Goal: Task Accomplishment & Management: Complete application form

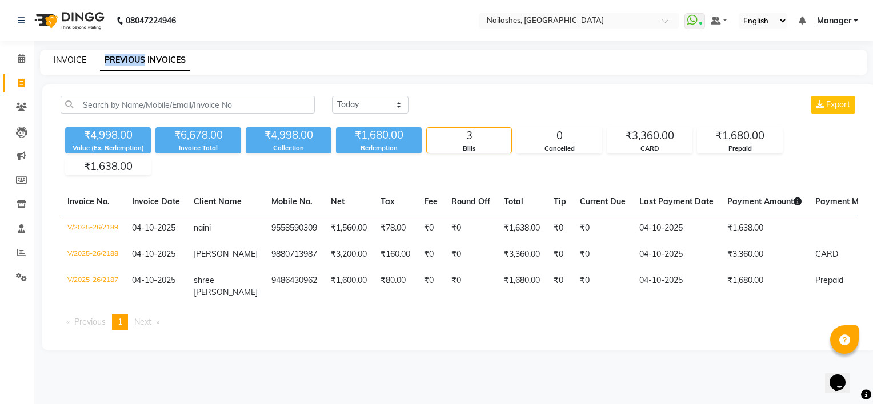
click at [73, 61] on link "INVOICE" at bounding box center [70, 60] width 33 height 10
select select "6579"
select select "service"
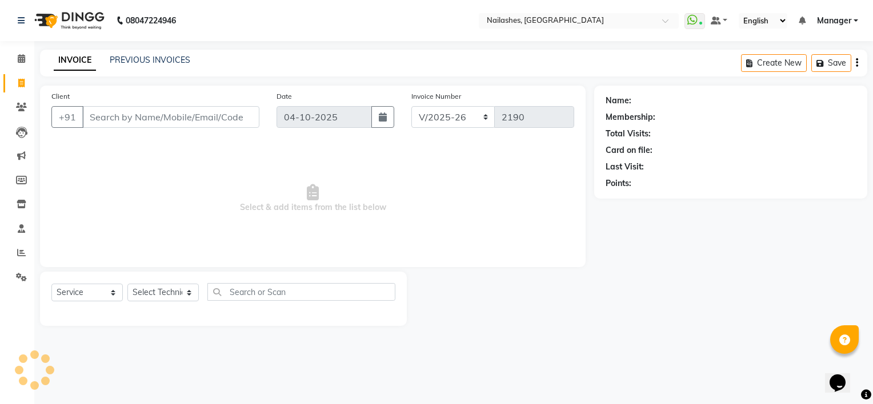
click at [99, 119] on input "Client" at bounding box center [170, 117] width 177 height 22
type input "8827497751"
click at [230, 120] on span "Add Client" at bounding box center [229, 116] width 45 height 11
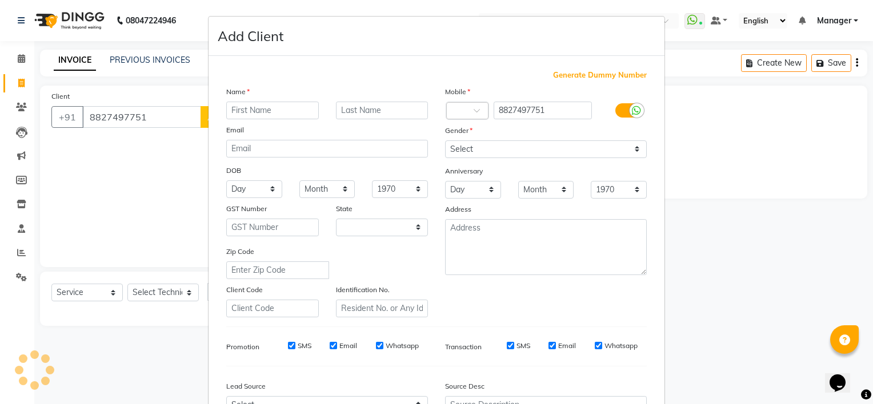
select select "21"
type input "Abhilasha"
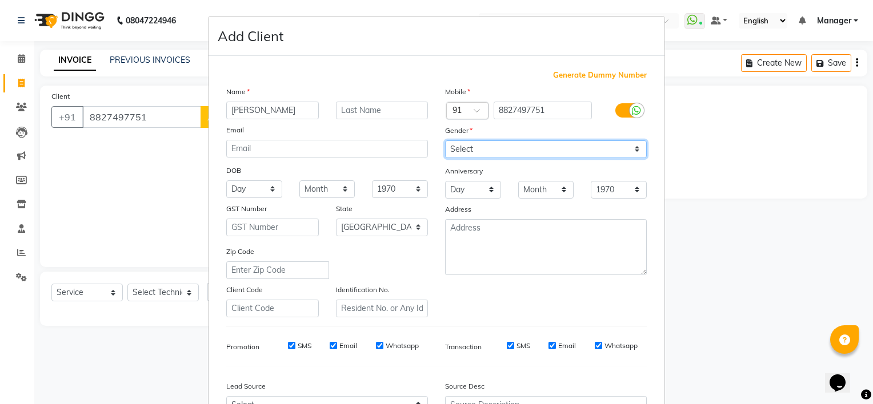
click at [487, 150] on select "Select Male Female Other Prefer Not To Say" at bounding box center [546, 149] width 202 height 18
click at [482, 154] on select "Select Male Female Other Prefer Not To Say" at bounding box center [546, 149] width 202 height 18
select select "female"
click at [445, 141] on select "Select Male Female Other Prefer Not To Say" at bounding box center [546, 149] width 202 height 18
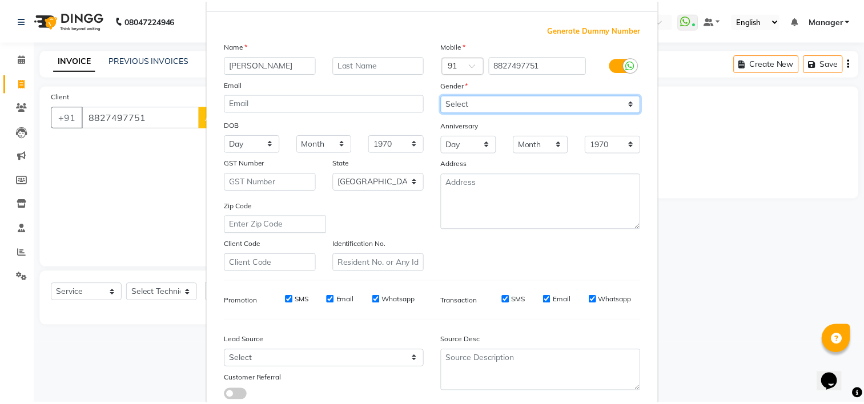
scroll to position [128, 0]
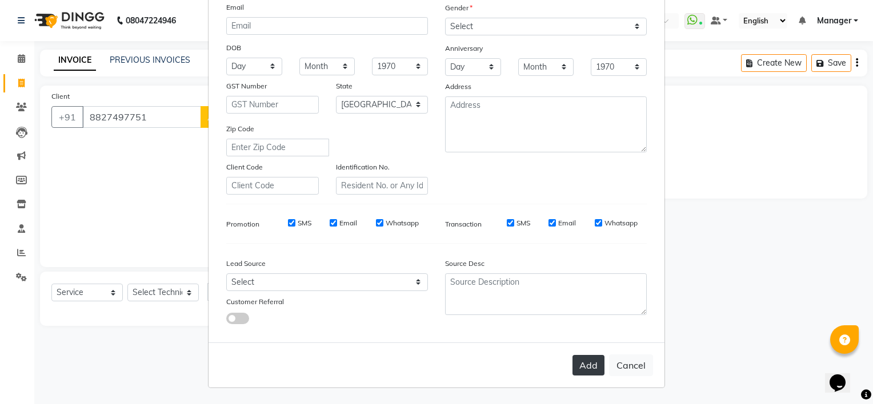
click at [585, 365] on button "Add" at bounding box center [588, 365] width 32 height 21
select select
select select "null"
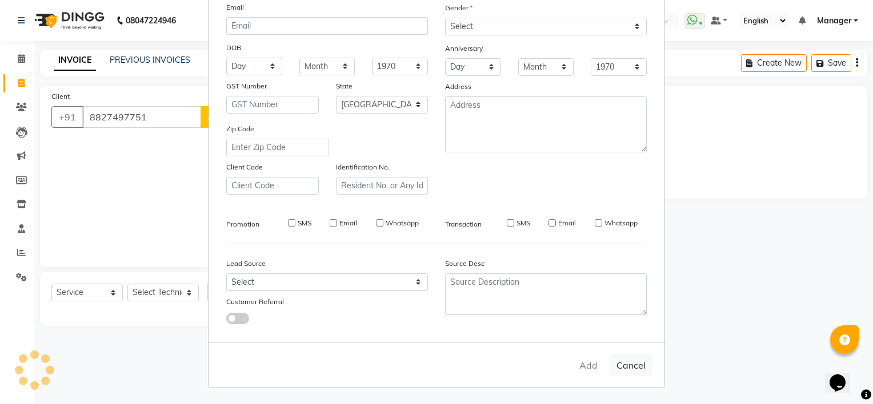
select select
checkbox input "false"
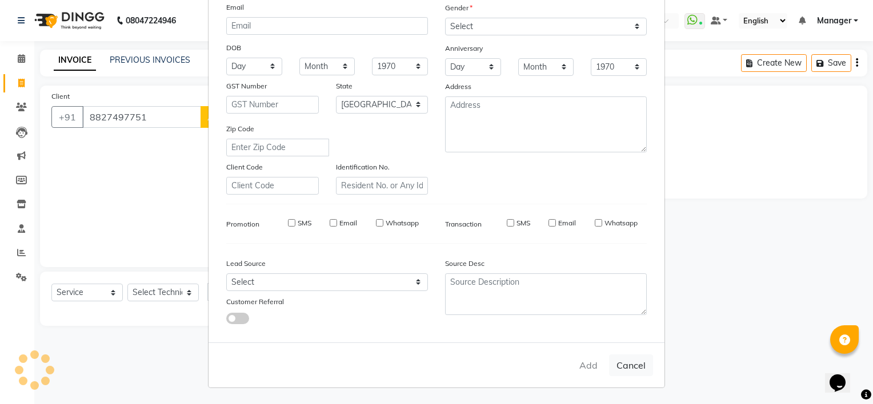
checkbox input "false"
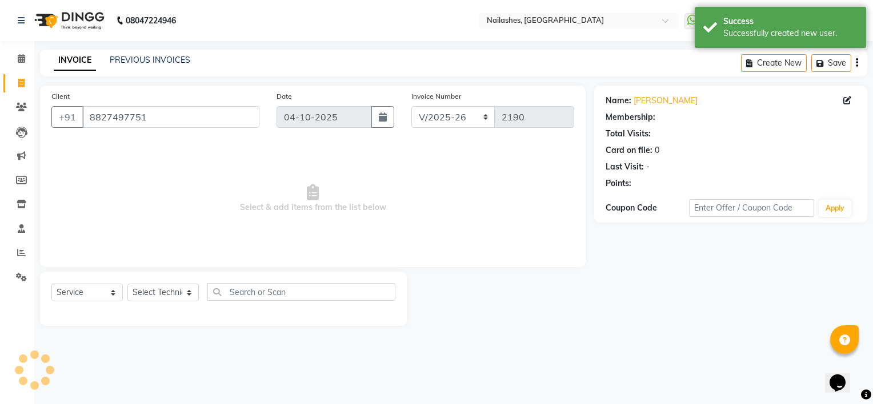
select select "1: Object"
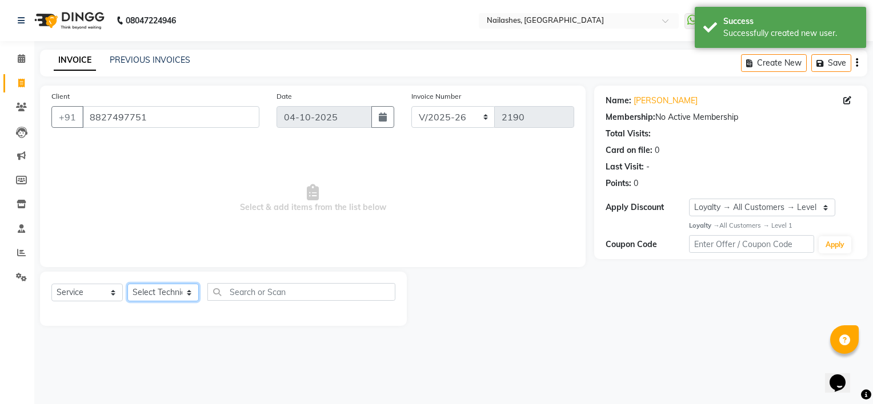
click at [159, 293] on select "Select Technician ARISH Arvind Chandu Dipen Gulafshan John Kajal kelly KIBA LIM…" at bounding box center [162, 293] width 71 height 18
select select "84916"
click at [127, 284] on select "Select Technician ARISH Arvind Chandu Dipen Gulafshan John Kajal kelly KIBA LIM…" at bounding box center [162, 293] width 71 height 18
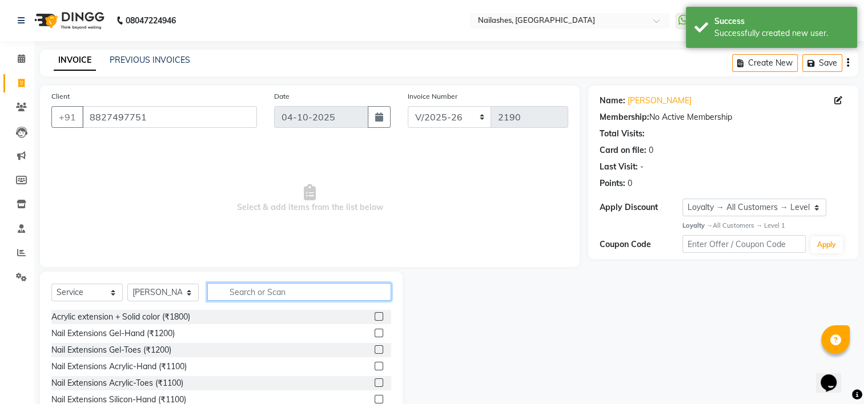
click at [247, 287] on input "text" at bounding box center [299, 292] width 184 height 18
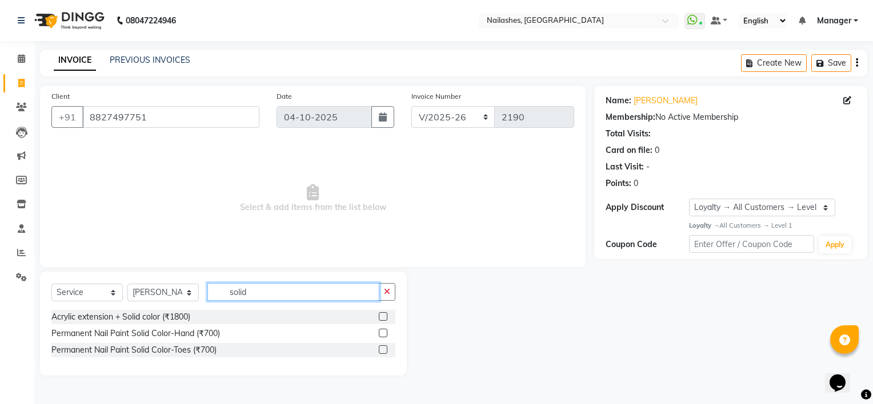
type input "solid"
click at [381, 333] on label at bounding box center [383, 333] width 9 height 9
click at [381, 333] on input "checkbox" at bounding box center [382, 333] width 7 height 7
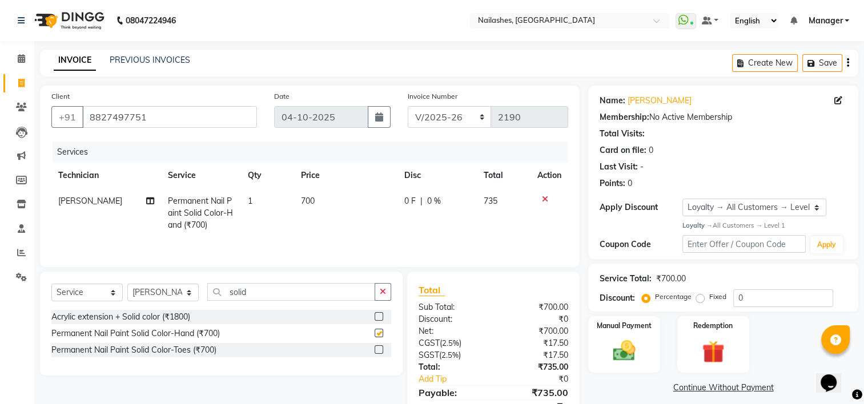
checkbox input "false"
click at [255, 294] on input "solid" at bounding box center [291, 292] width 168 height 18
type input "s"
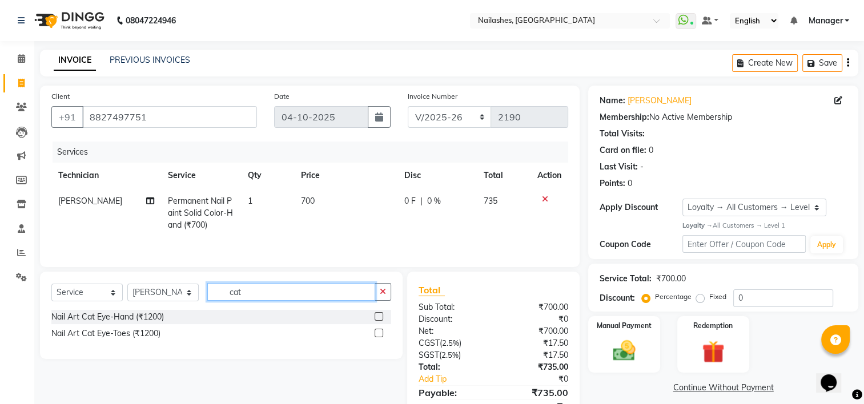
type input "cat"
click at [380, 316] on label at bounding box center [379, 316] width 9 height 9
click at [380, 316] on input "checkbox" at bounding box center [378, 316] width 7 height 7
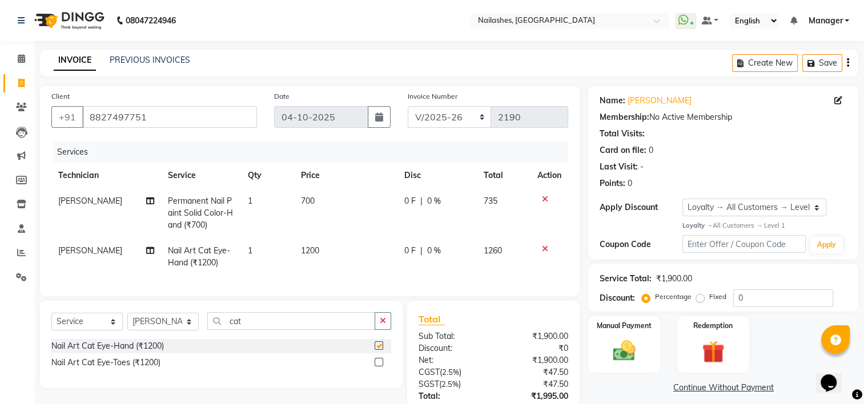
checkbox input "false"
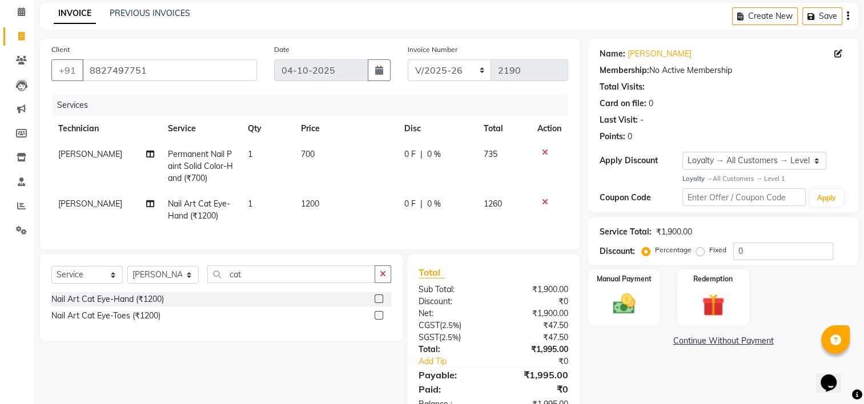
scroll to position [91, 0]
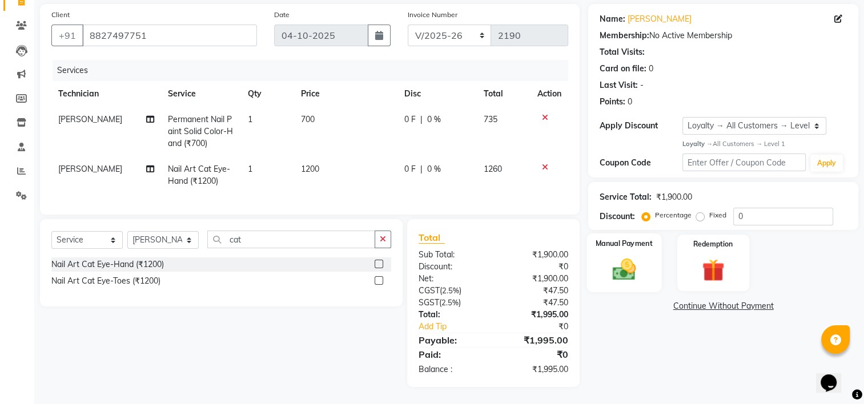
click at [618, 258] on img at bounding box center [624, 269] width 38 height 27
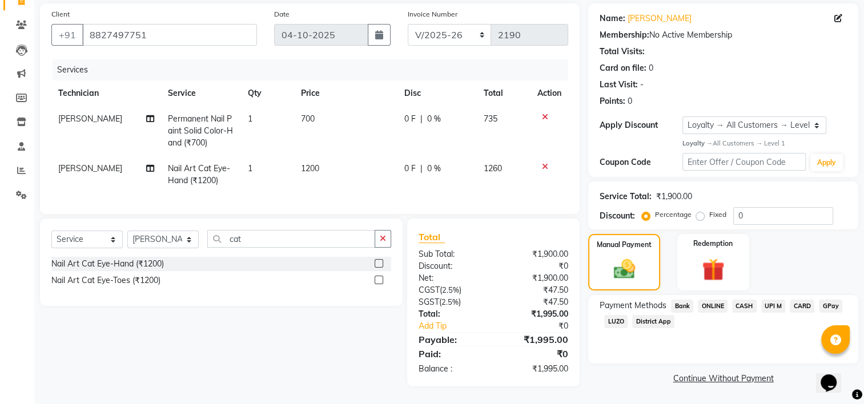
click at [806, 300] on span "CARD" at bounding box center [802, 306] width 25 height 13
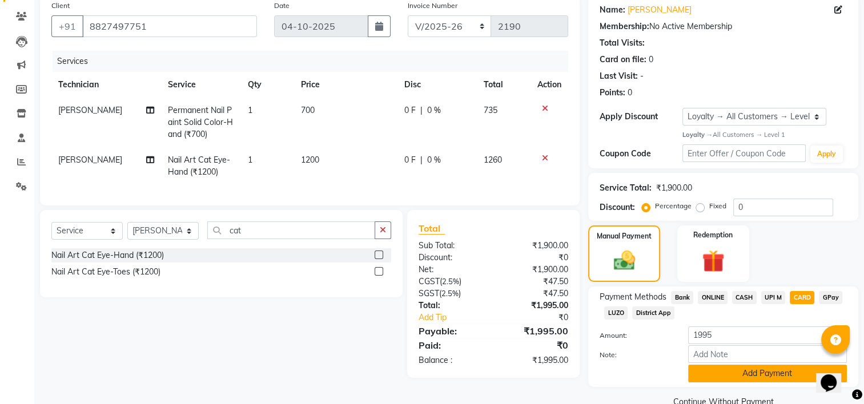
click at [774, 379] on button "Add Payment" at bounding box center [767, 374] width 159 height 18
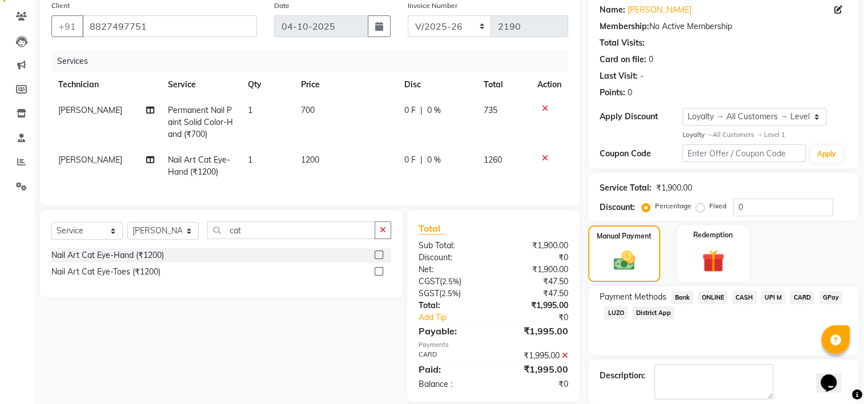
scroll to position [171, 0]
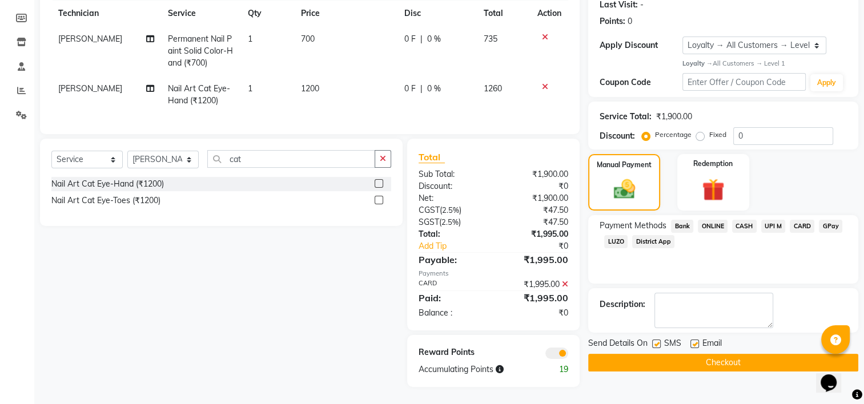
click at [762, 354] on button "Checkout" at bounding box center [723, 363] width 270 height 18
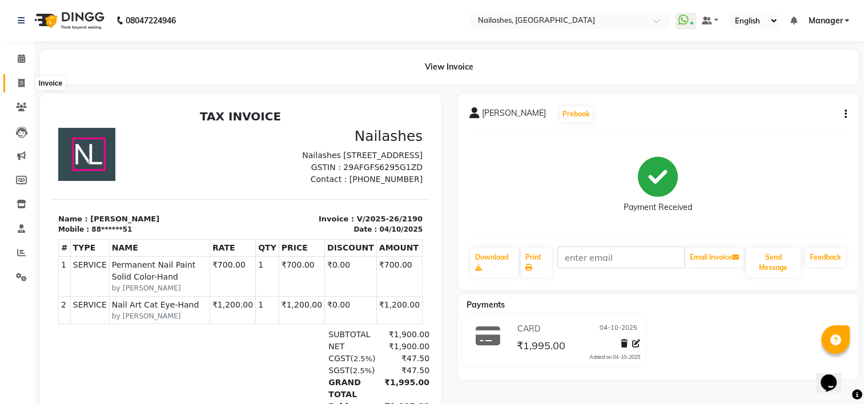
click at [18, 83] on icon at bounding box center [21, 83] width 6 height 9
select select "service"
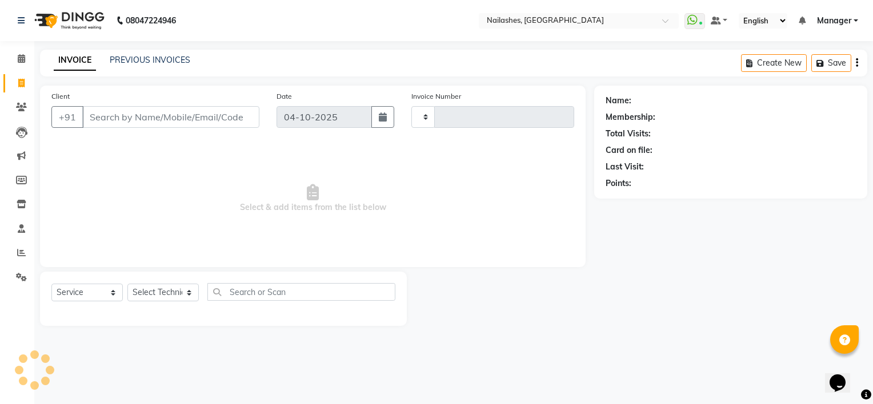
click at [118, 112] on input "Client" at bounding box center [170, 117] width 177 height 22
type input "2191"
select select "6579"
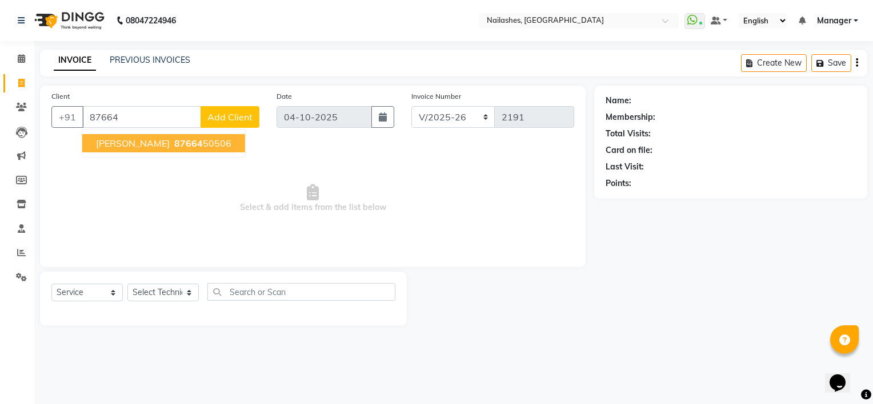
click at [119, 139] on span "[PERSON_NAME]" at bounding box center [133, 143] width 74 height 11
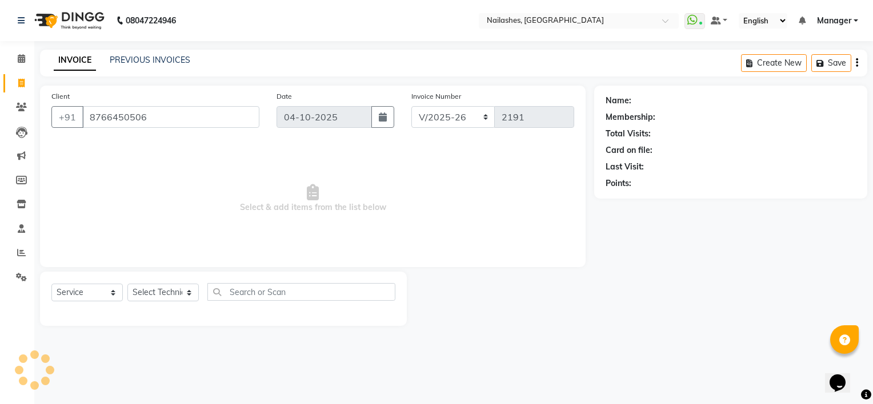
type input "8766450506"
click at [161, 287] on select "Select Technician ARISH Arvind Chandu Dipen Gulafshan John Kajal kelly KIBA LIM…" at bounding box center [162, 293] width 71 height 18
drag, startPoint x: 79, startPoint y: 333, endPoint x: 90, endPoint y: 313, distance: 22.5
click at [79, 333] on main "INVOICE PREVIOUS INVOICES Create New Save Client +91 8766450506 Date 04-10-2025…" at bounding box center [453, 197] width 838 height 294
click at [93, 295] on select "Select Service Product Membership Package Voucher Prepaid Gift Card" at bounding box center [86, 293] width 71 height 18
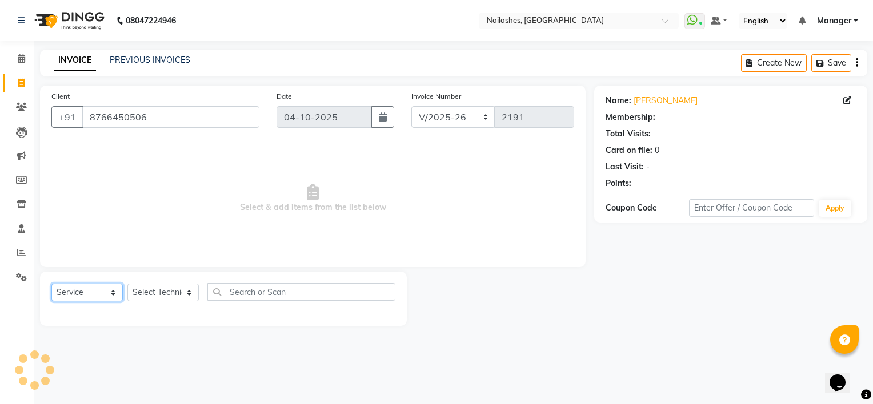
select select "P"
click at [51, 284] on select "Select Service Product Membership Package Voucher Prepaid Gift Card" at bounding box center [86, 293] width 71 height 18
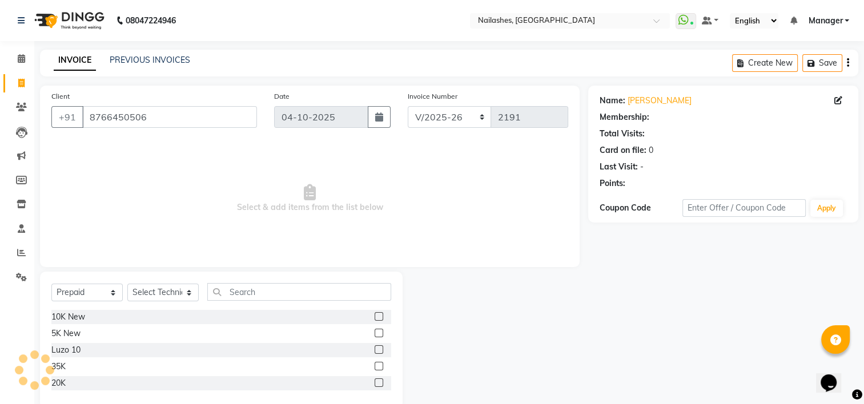
click at [376, 319] on label at bounding box center [379, 316] width 9 height 9
click at [376, 319] on input "checkbox" at bounding box center [378, 316] width 7 height 7
checkbox input "false"
click at [174, 289] on select "Select Technician ARISH Arvind Chandu Dipen Gulafshan John Kajal kelly KIBA LIM…" at bounding box center [162, 293] width 71 height 18
select select "84841"
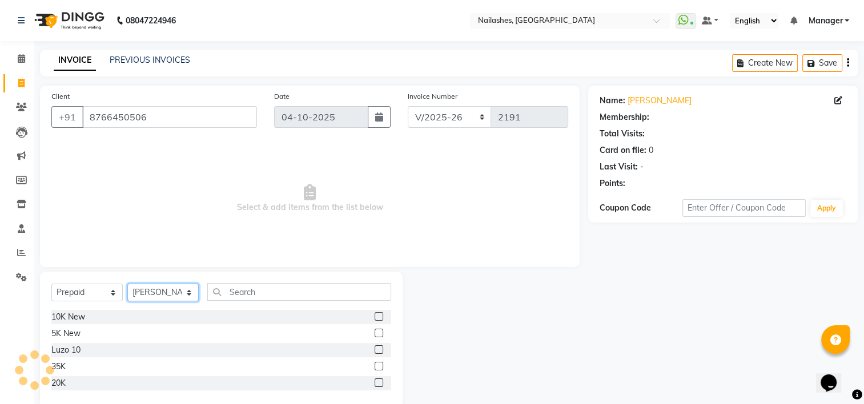
click at [127, 284] on select "Select Technician ARISH Arvind Chandu Dipen Gulafshan John Kajal kelly KIBA LIM…" at bounding box center [162, 293] width 71 height 18
click at [378, 320] on label at bounding box center [379, 316] width 9 height 9
click at [378, 320] on input "checkbox" at bounding box center [378, 316] width 7 height 7
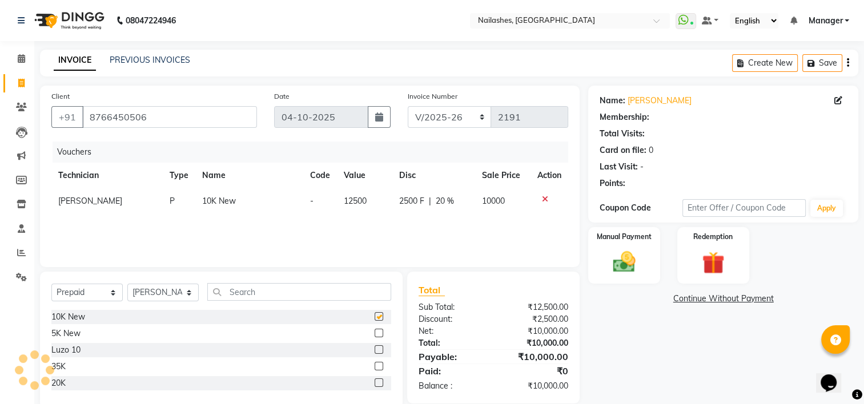
checkbox input "false"
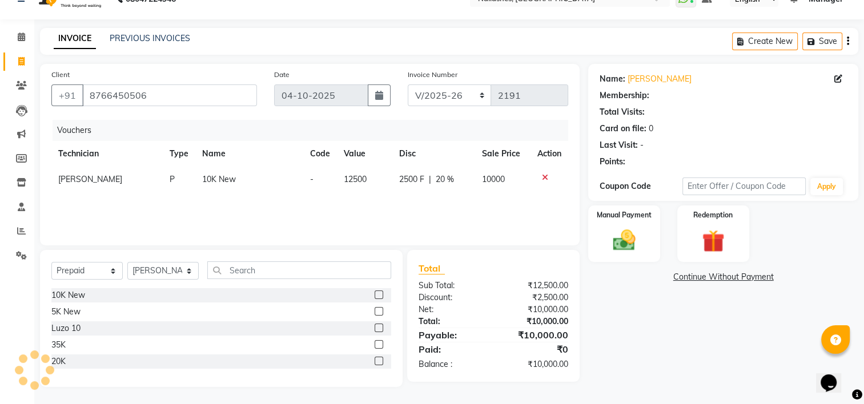
select select "1: Object"
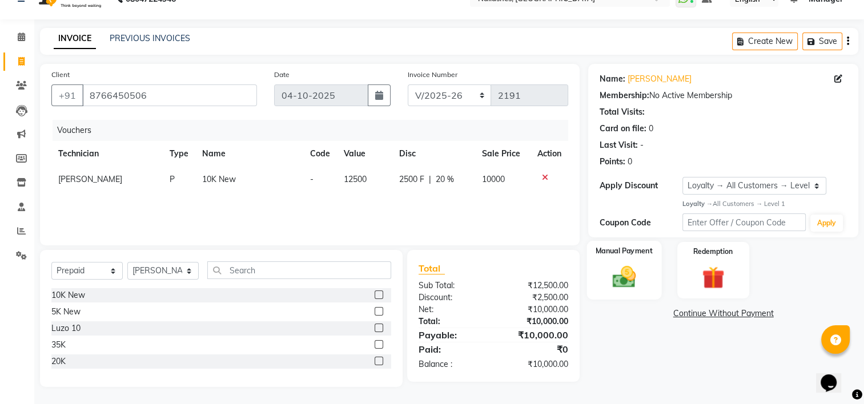
click at [620, 271] on img at bounding box center [624, 276] width 38 height 27
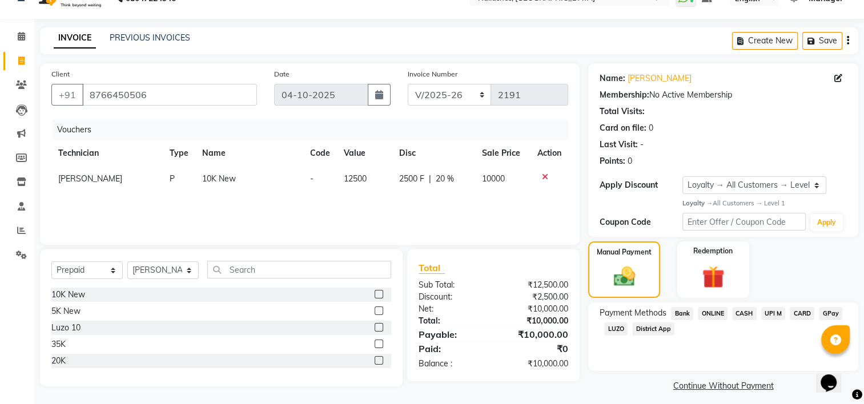
click at [747, 317] on span "CASH" at bounding box center [744, 313] width 25 height 13
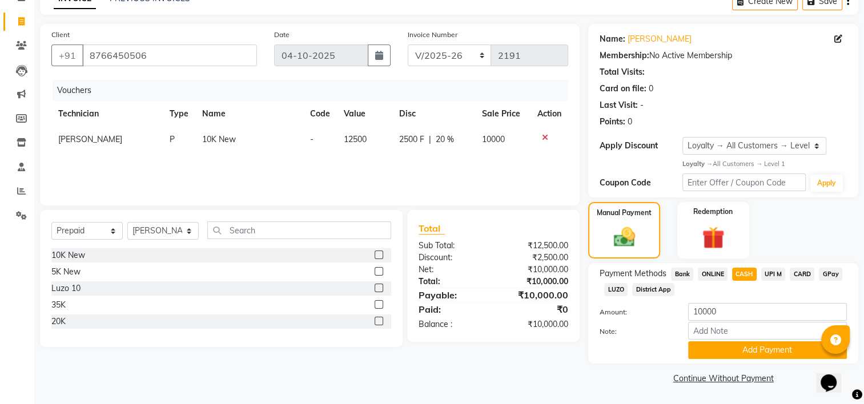
scroll to position [63, 0]
click at [751, 324] on input "Note:" at bounding box center [767, 331] width 159 height 18
click at [642, 373] on link "Continue Without Payment" at bounding box center [723, 379] width 266 height 12
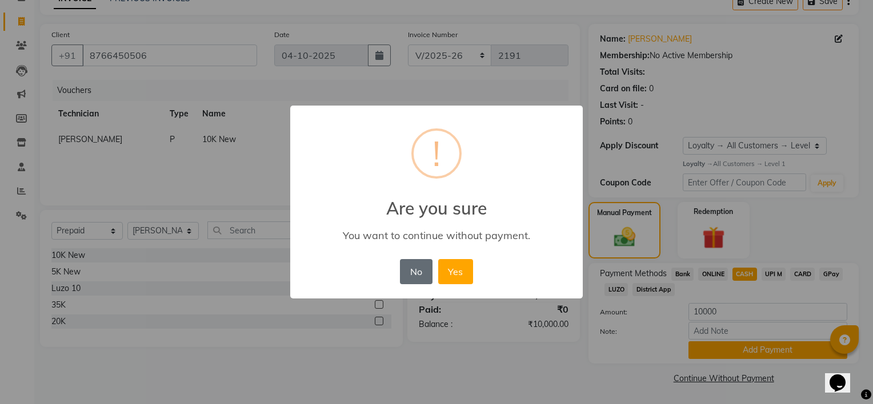
click at [421, 272] on button "No" at bounding box center [416, 271] width 32 height 25
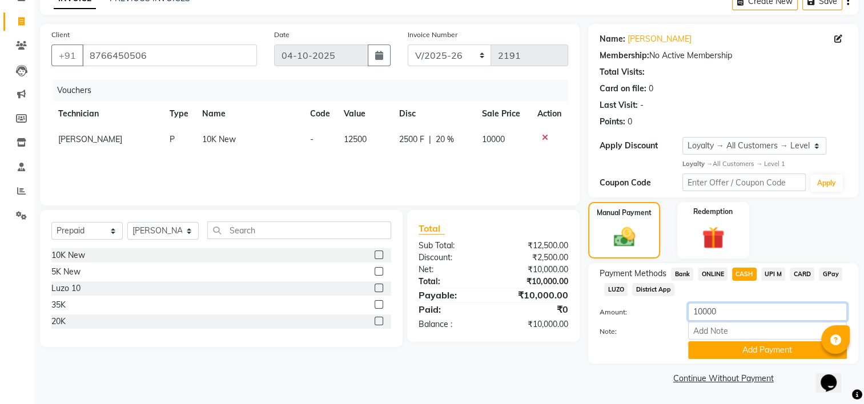
click at [729, 308] on input "10000" at bounding box center [767, 312] width 159 height 18
type input "1"
type input "6000"
click at [729, 351] on button "Add Payment" at bounding box center [767, 350] width 159 height 18
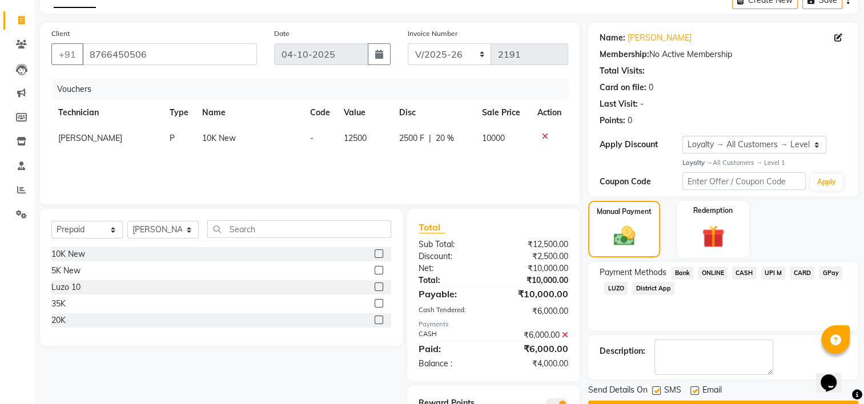
scroll to position [114, 0]
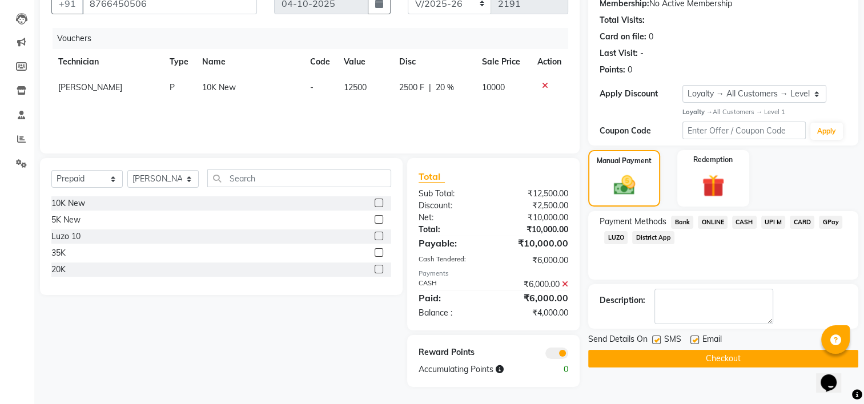
click at [709, 220] on span "ONLINE" at bounding box center [713, 222] width 30 height 13
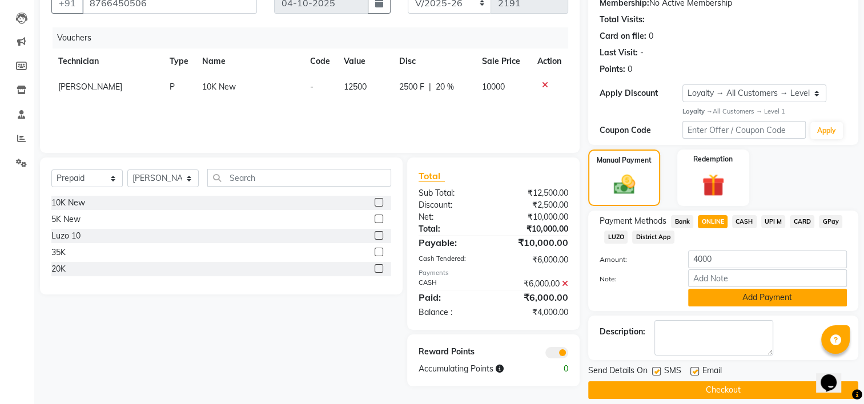
click at [735, 299] on button "Add Payment" at bounding box center [767, 298] width 159 height 18
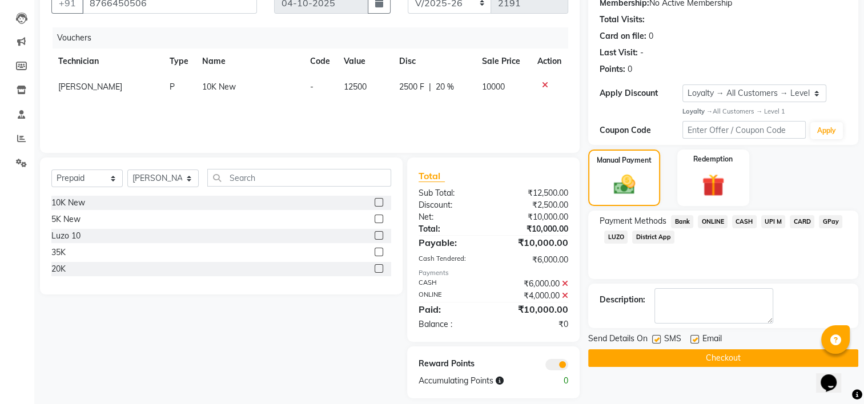
scroll to position [126, 0]
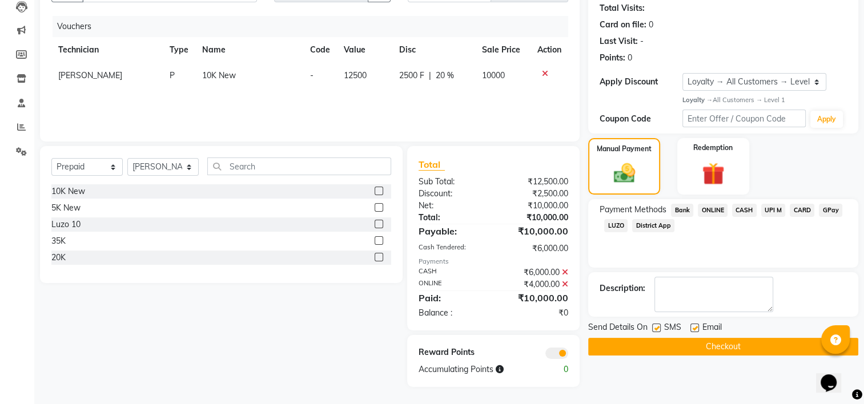
click at [711, 343] on button "Checkout" at bounding box center [723, 347] width 270 height 18
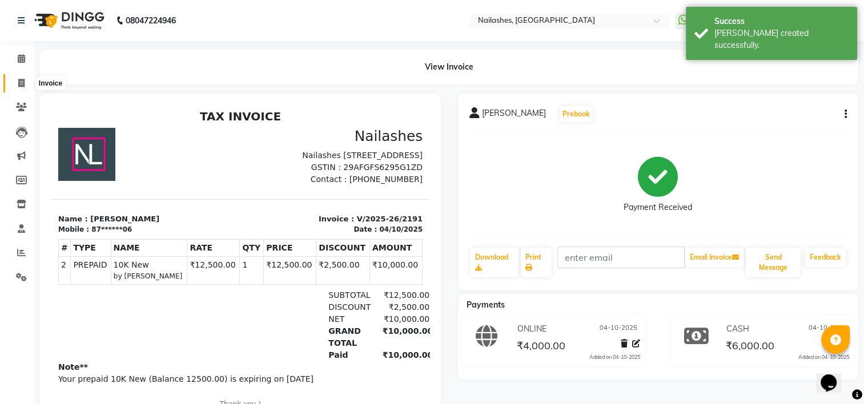
click at [20, 82] on icon at bounding box center [21, 83] width 6 height 9
select select "service"
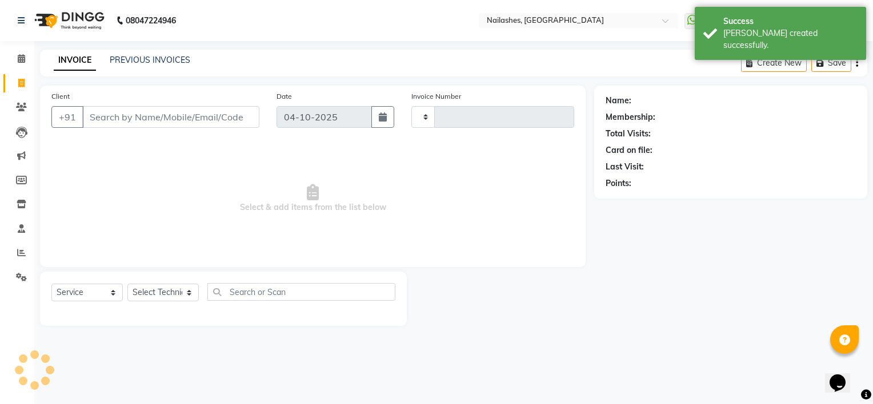
type input "2192"
select select "6579"
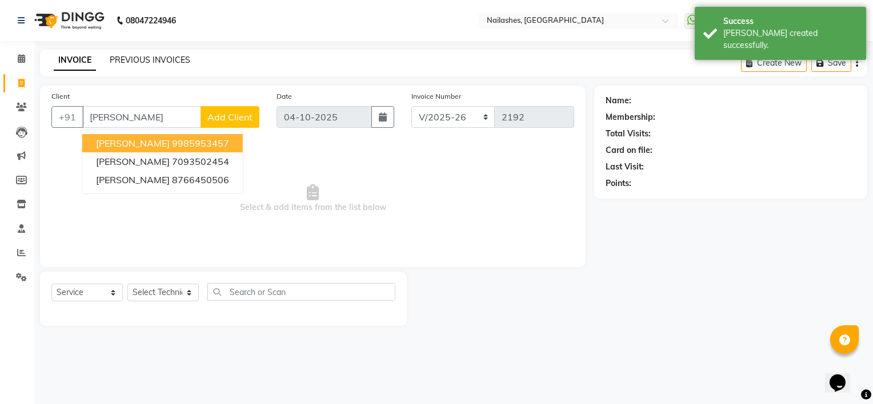
type input "[PERSON_NAME]"
click at [164, 56] on link "PREVIOUS INVOICES" at bounding box center [150, 60] width 81 height 10
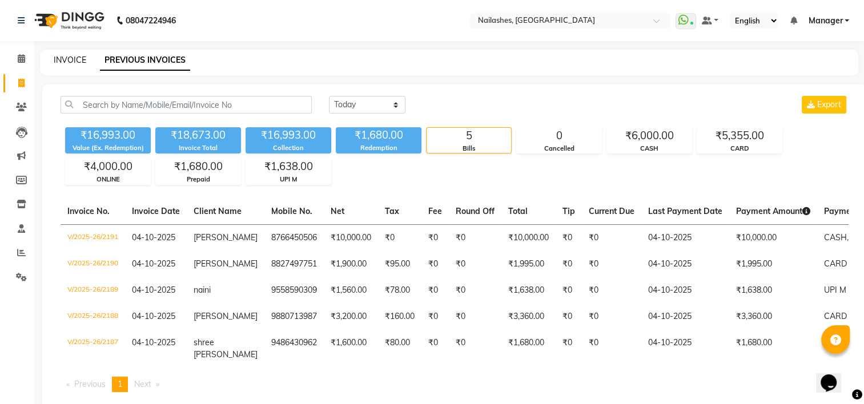
click at [67, 57] on link "INVOICE" at bounding box center [70, 60] width 33 height 10
select select "service"
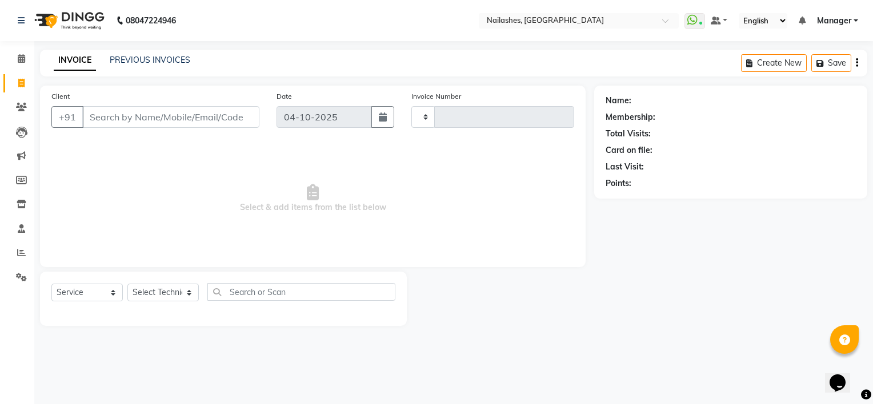
type input "2192"
select select "6579"
click at [126, 114] on input "Client" at bounding box center [170, 117] width 177 height 22
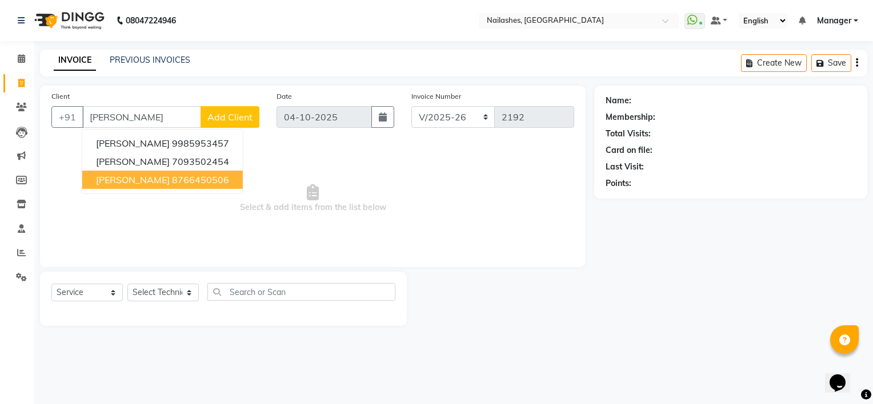
click at [172, 176] on ngb-highlight "8766450506" at bounding box center [200, 179] width 57 height 11
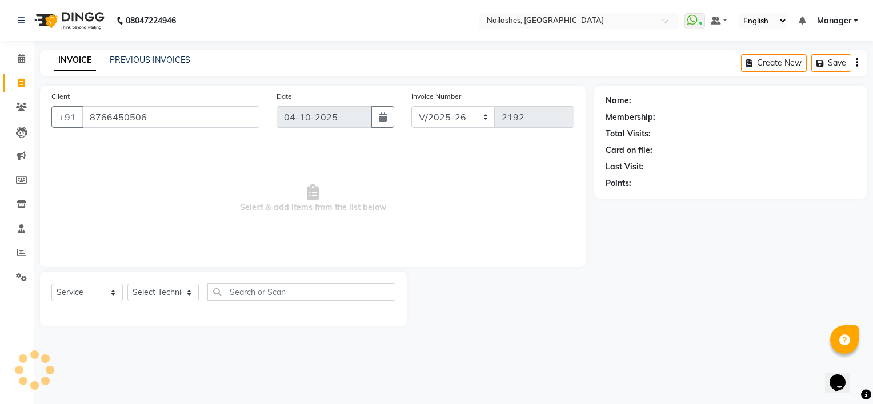
type input "8766450506"
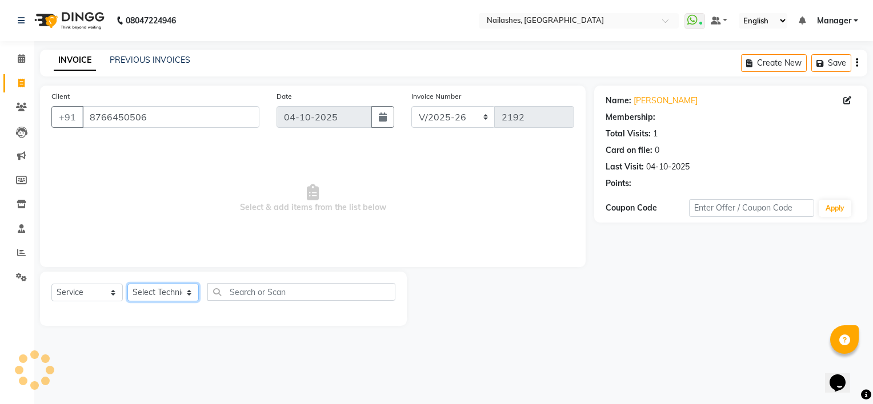
click at [161, 294] on select "Select Technician ARISH Arvind Chandu Dipen Gulafshan John Kajal kelly KIBA LIM…" at bounding box center [162, 293] width 71 height 18
select select "1: Object"
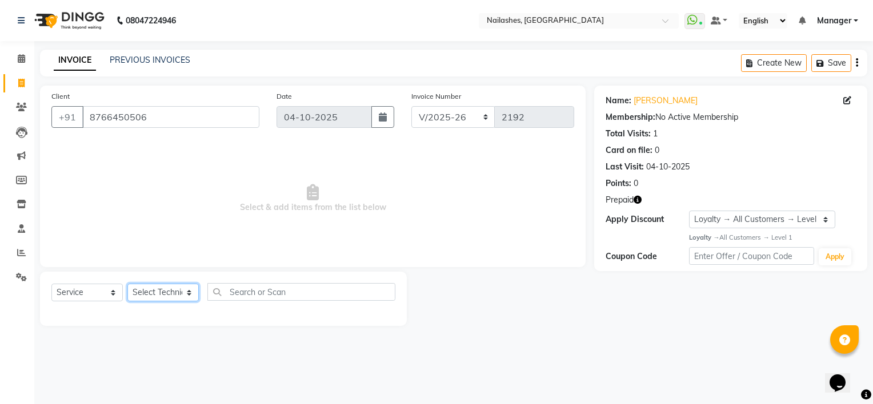
select select "68696"
click at [127, 284] on select "Select Technician ARISH Arvind Chandu Dipen Gulafshan John Kajal kelly KIBA LIM…" at bounding box center [162, 293] width 71 height 18
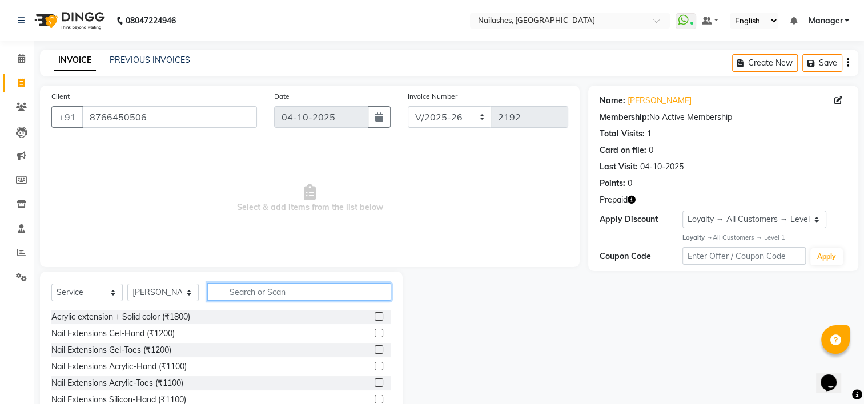
click at [255, 292] on input "text" at bounding box center [299, 292] width 184 height 18
type input "acry"
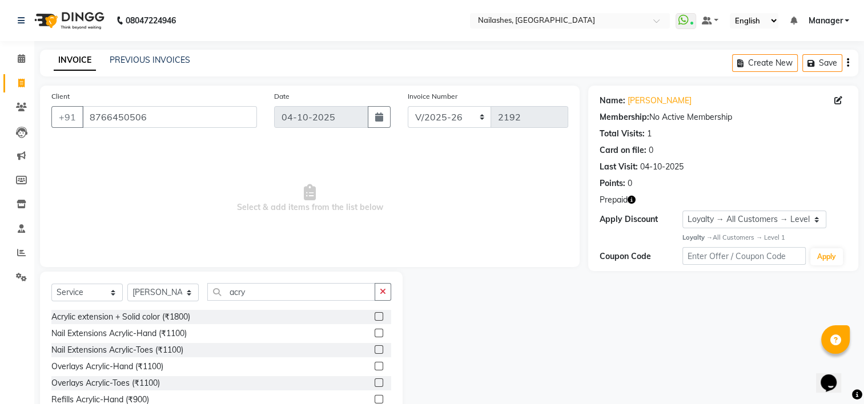
click at [375, 335] on label at bounding box center [379, 333] width 9 height 9
click at [375, 335] on input "checkbox" at bounding box center [378, 333] width 7 height 7
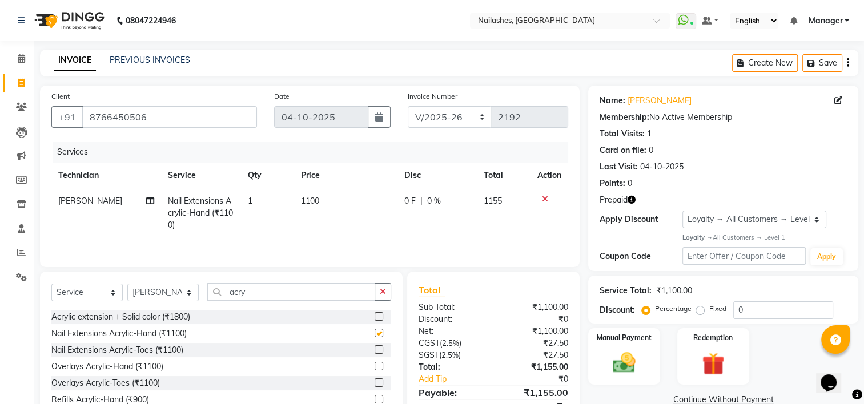
checkbox input "false"
click at [266, 293] on input "acry" at bounding box center [291, 292] width 168 height 18
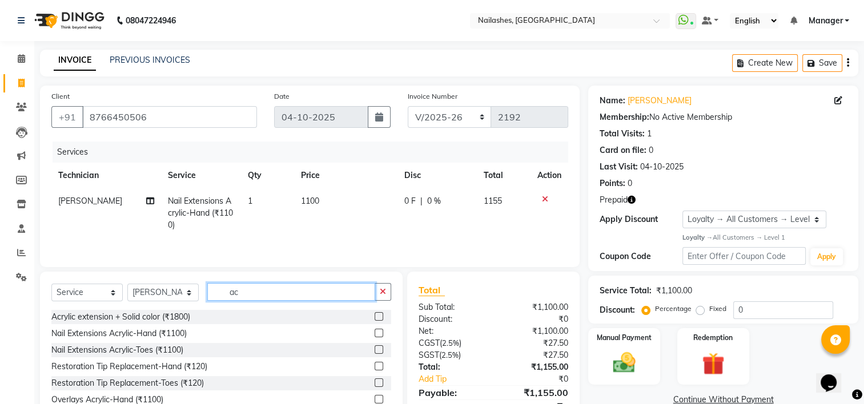
type input "a"
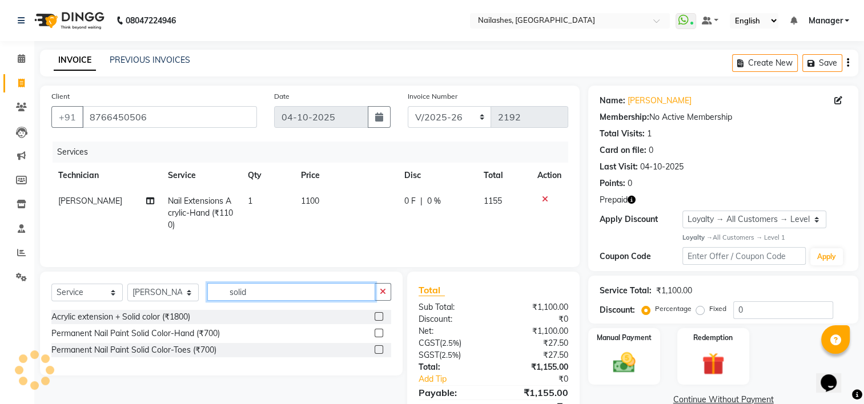
type input "solid"
click at [377, 333] on label at bounding box center [379, 333] width 9 height 9
click at [377, 333] on input "checkbox" at bounding box center [378, 333] width 7 height 7
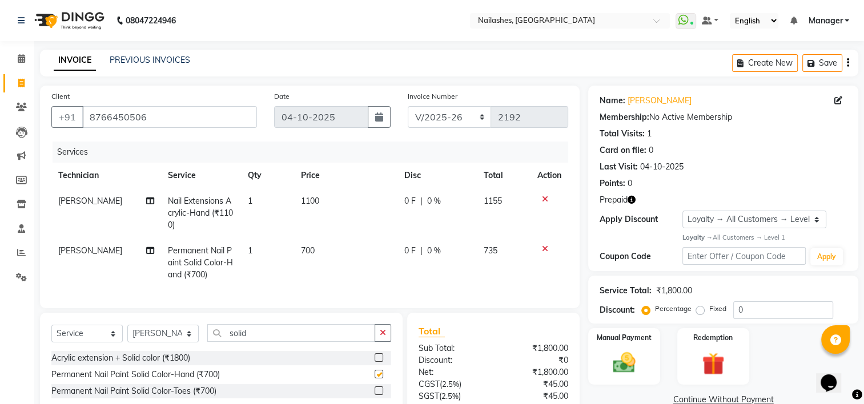
checkbox input "false"
click at [260, 342] on input "solid" at bounding box center [291, 333] width 168 height 18
type input "s"
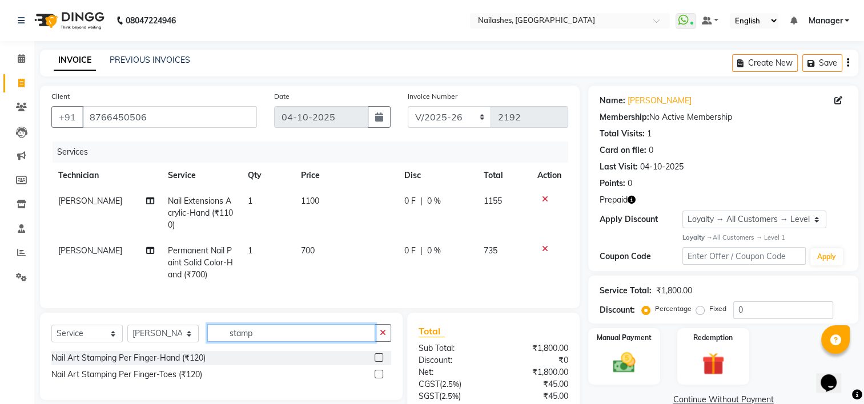
type input "stamp"
click at [375, 362] on label at bounding box center [379, 357] width 9 height 9
click at [375, 362] on input "checkbox" at bounding box center [378, 358] width 7 height 7
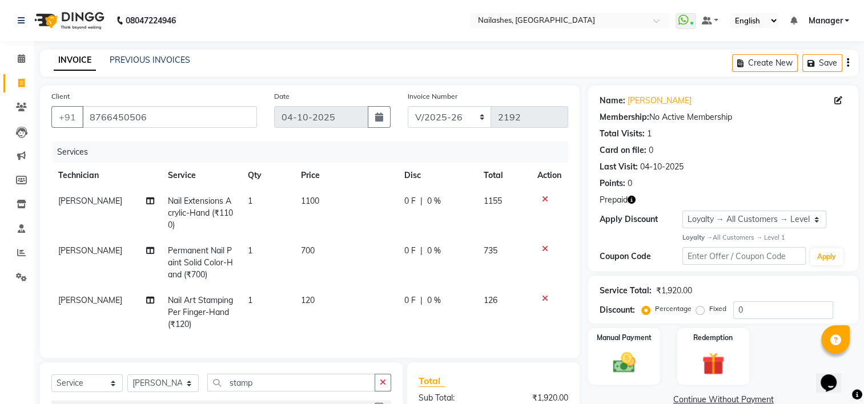
checkbox input "false"
click at [317, 304] on td "120" at bounding box center [345, 313] width 103 height 50
select select "68696"
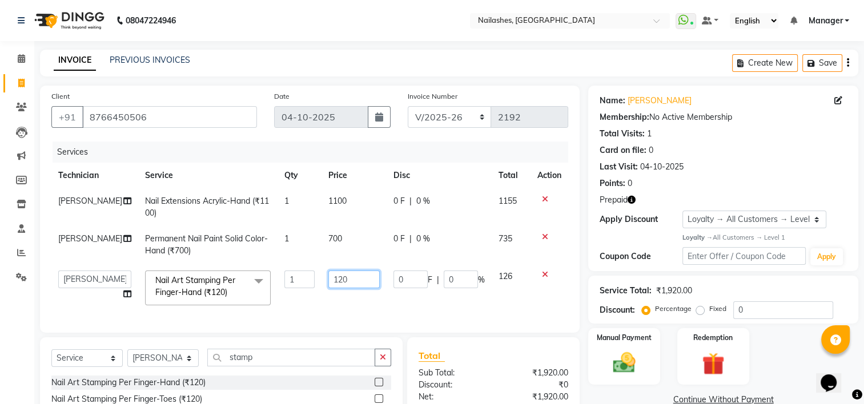
click at [345, 286] on input "120" at bounding box center [353, 280] width 51 height 18
type input "1"
type input "3000"
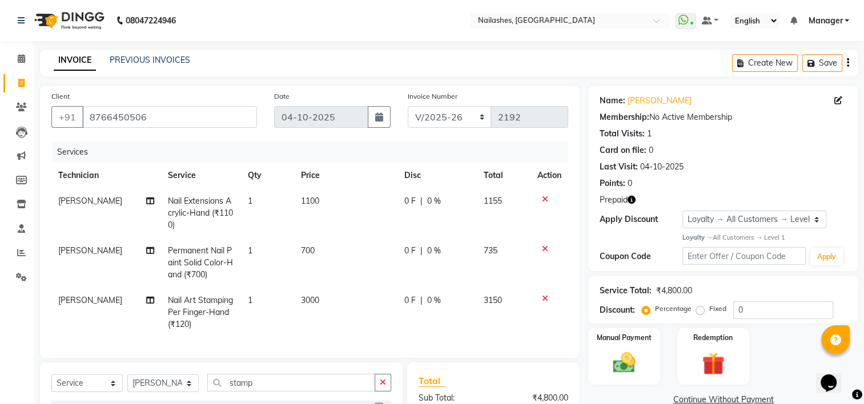
click at [550, 65] on div "INVOICE PREVIOUS INVOICES Create New Save" at bounding box center [449, 63] width 818 height 27
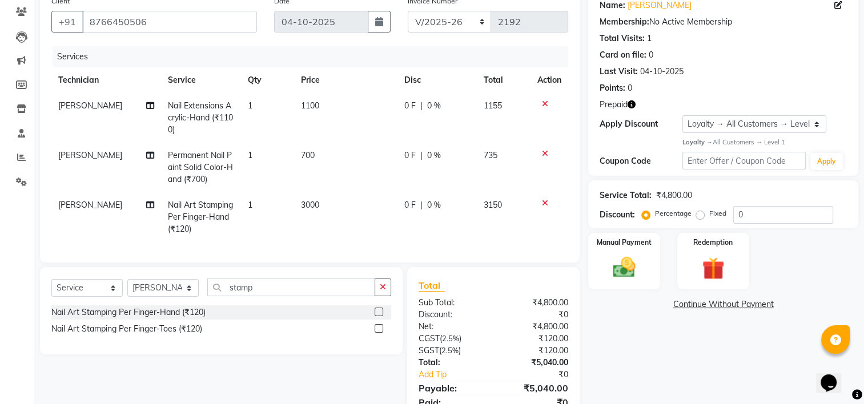
scroll to position [152, 0]
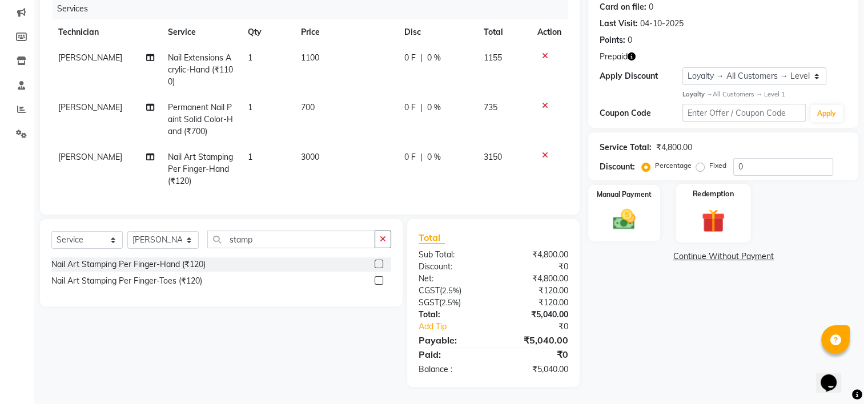
click at [702, 207] on img at bounding box center [713, 220] width 38 height 29
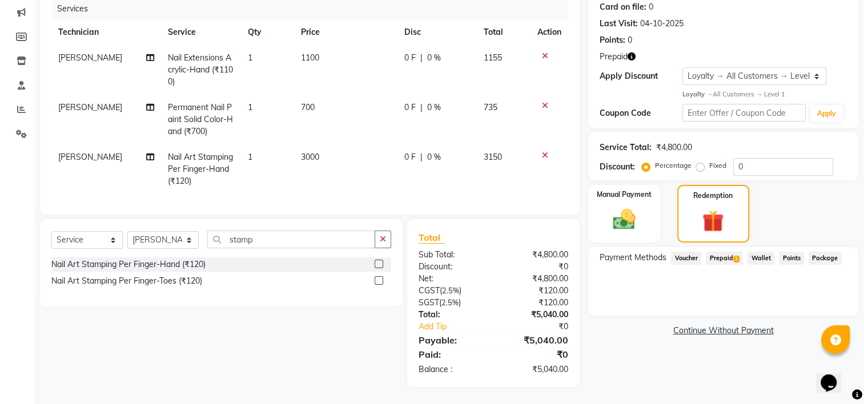
click at [715, 252] on span "Prepaid 1" at bounding box center [724, 258] width 37 height 13
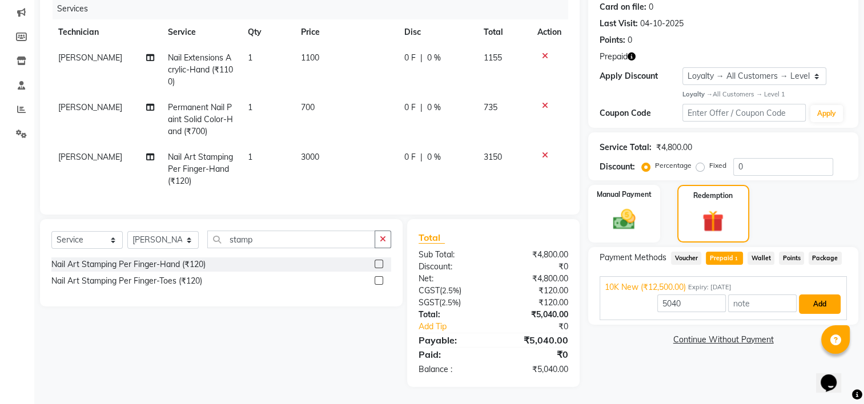
click at [825, 295] on button "Add" at bounding box center [820, 304] width 42 height 19
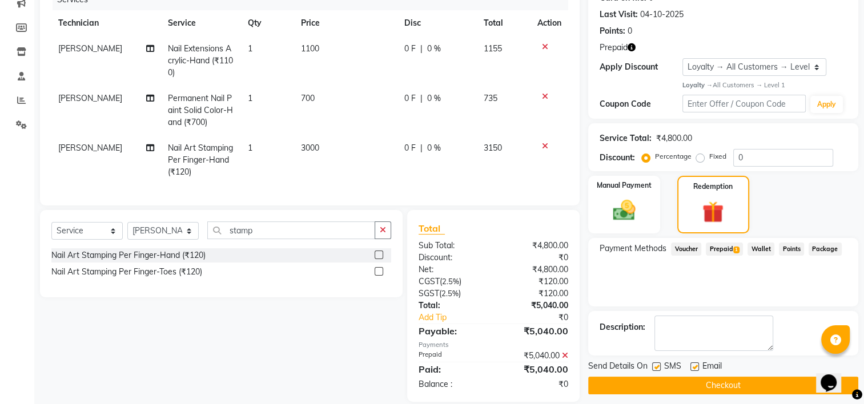
scroll to position [233, 0]
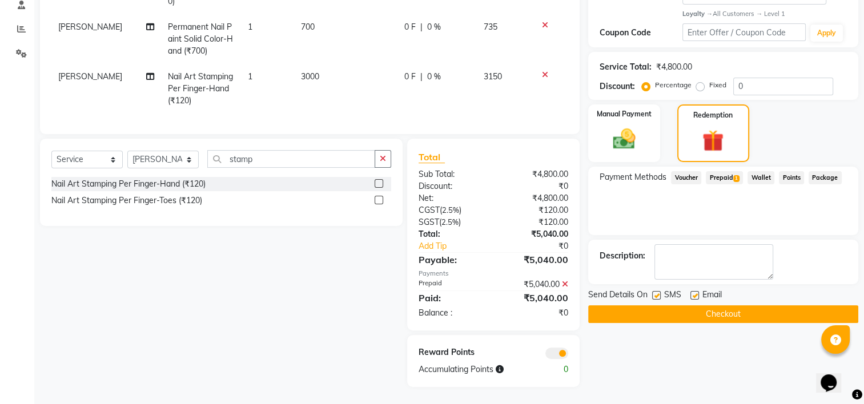
click at [746, 306] on button "Checkout" at bounding box center [723, 314] width 270 height 18
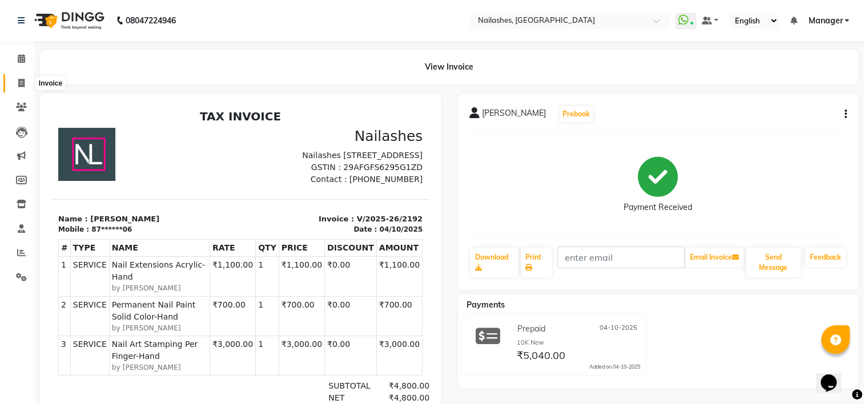
click at [17, 86] on span at bounding box center [21, 83] width 20 height 13
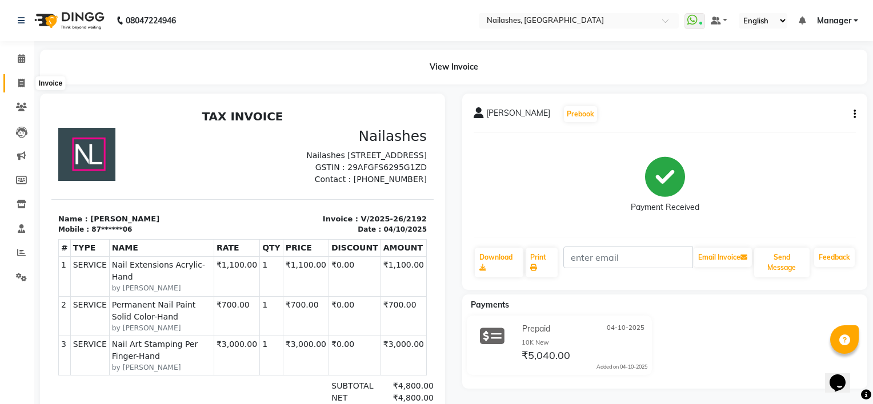
select select "service"
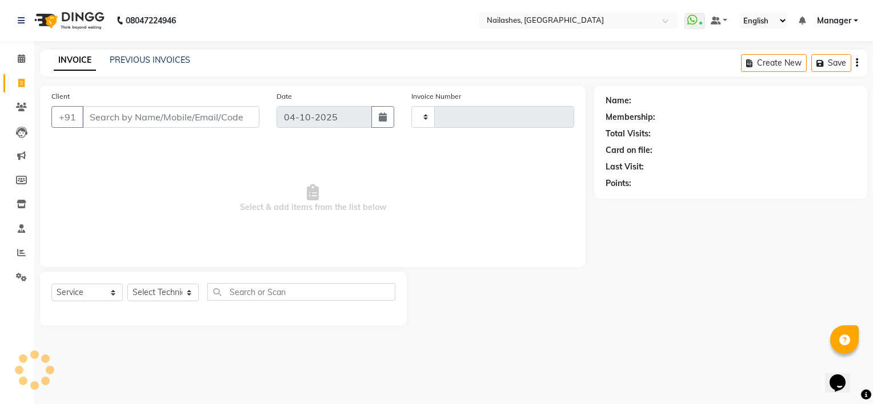
type input "2193"
select select "6579"
click at [135, 62] on link "PREVIOUS INVOICES" at bounding box center [150, 60] width 81 height 10
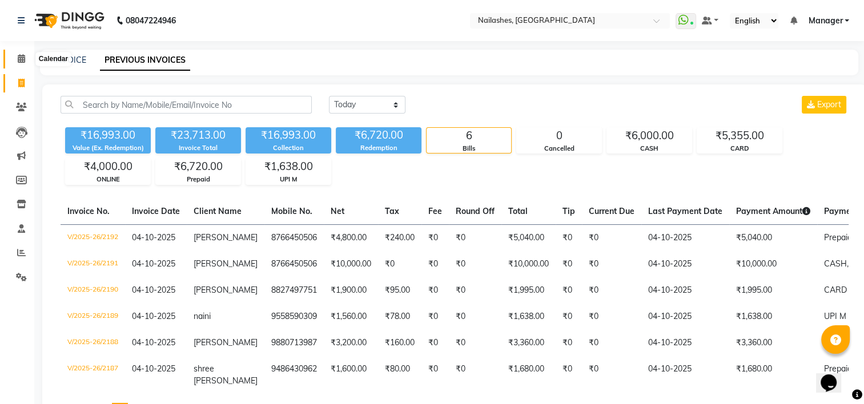
click at [27, 58] on span at bounding box center [21, 59] width 20 height 13
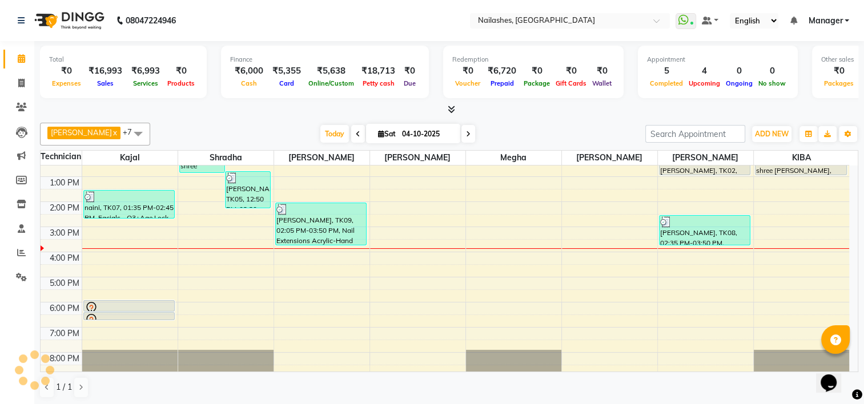
scroll to position [116, 0]
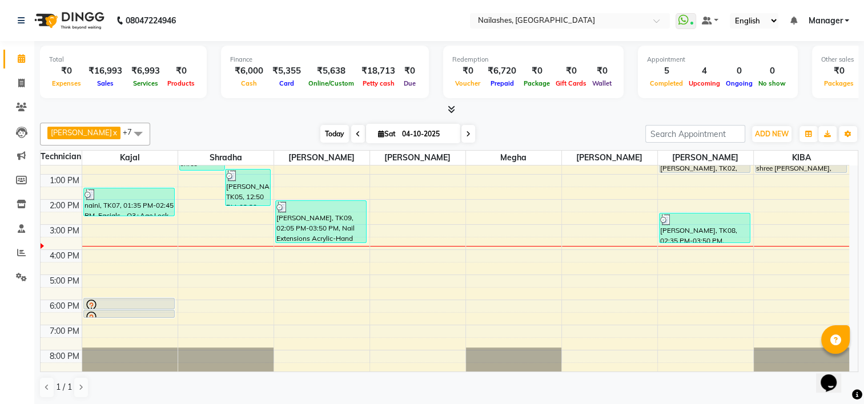
click at [320, 133] on span "Today" at bounding box center [334, 134] width 29 height 18
click at [324, 270] on div "8:00 AM 9:00 AM 10:00 AM 11:00 AM 12:00 PM 1:00 PM 2:00 PM 3:00 PM 4:00 PM 5:00…" at bounding box center [445, 212] width 809 height 326
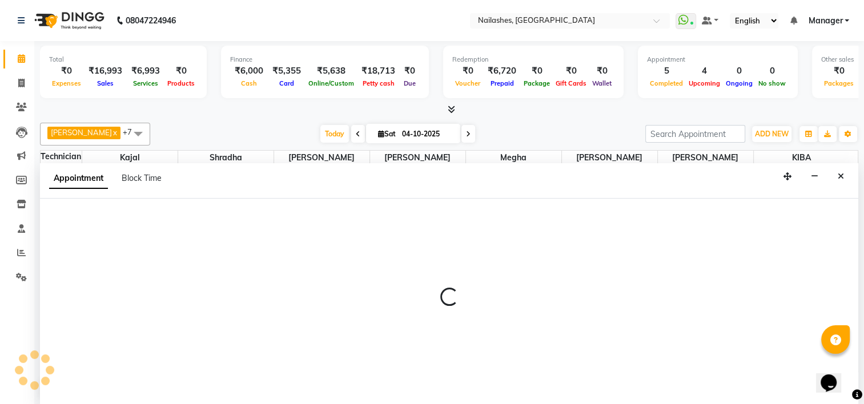
scroll to position [0, 0]
select select "68696"
select select "990"
select select "tentative"
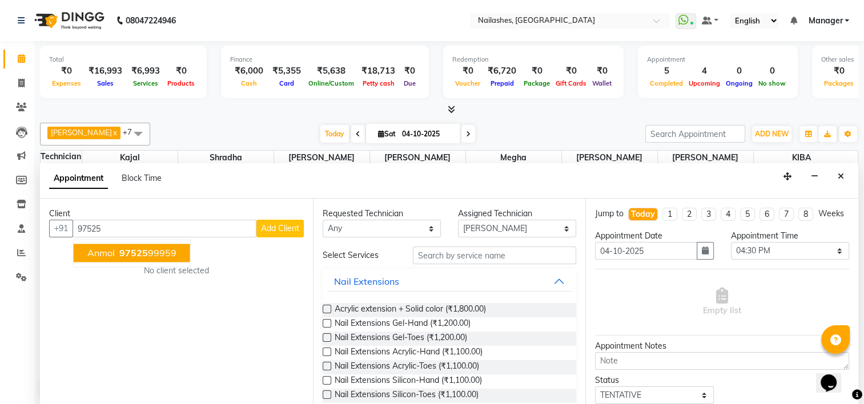
click at [155, 259] on button "Anmol 97525 99959" at bounding box center [132, 253] width 116 height 18
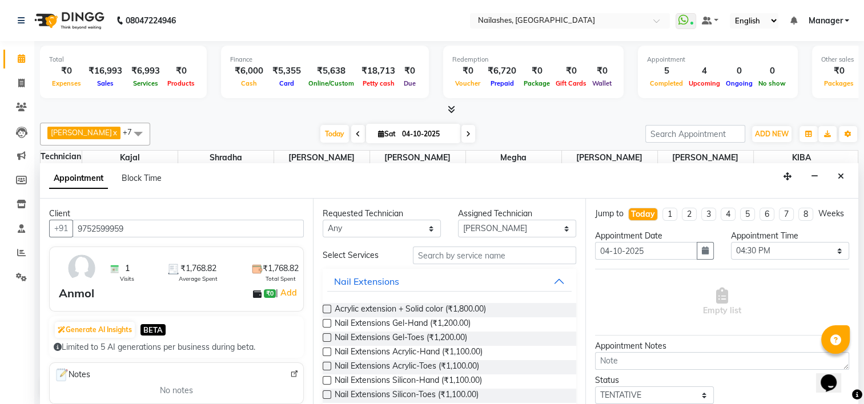
type input "9752599959"
click at [329, 308] on label at bounding box center [327, 309] width 9 height 9
click at [329, 308] on input "checkbox" at bounding box center [326, 310] width 7 height 7
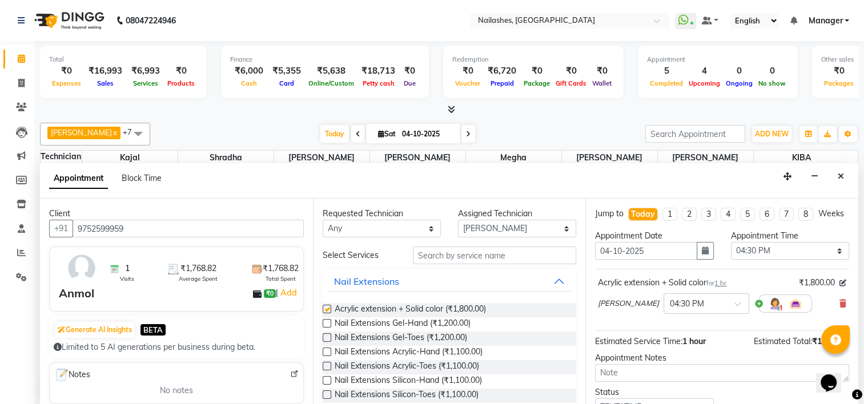
checkbox input "false"
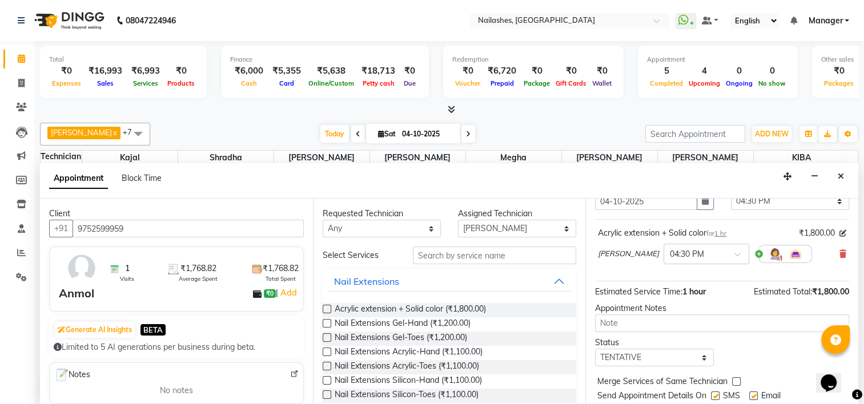
scroll to position [93, 0]
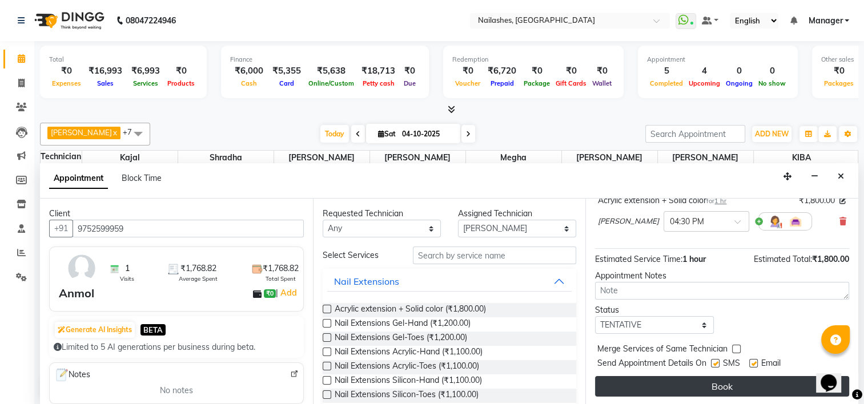
click at [713, 383] on button "Book" at bounding box center [722, 386] width 254 height 21
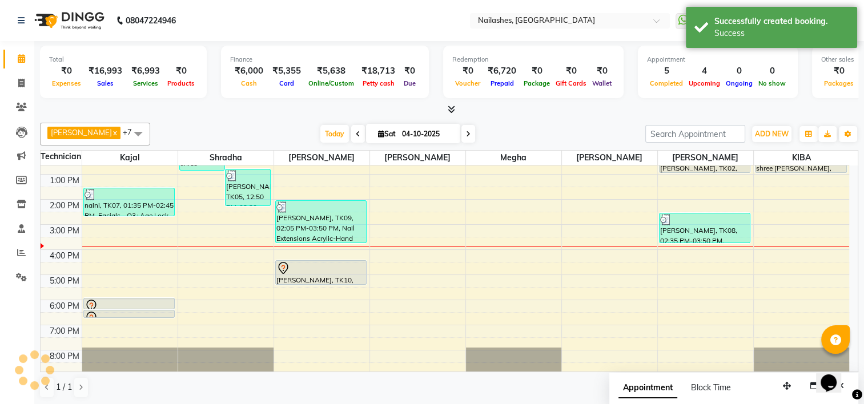
scroll to position [0, 0]
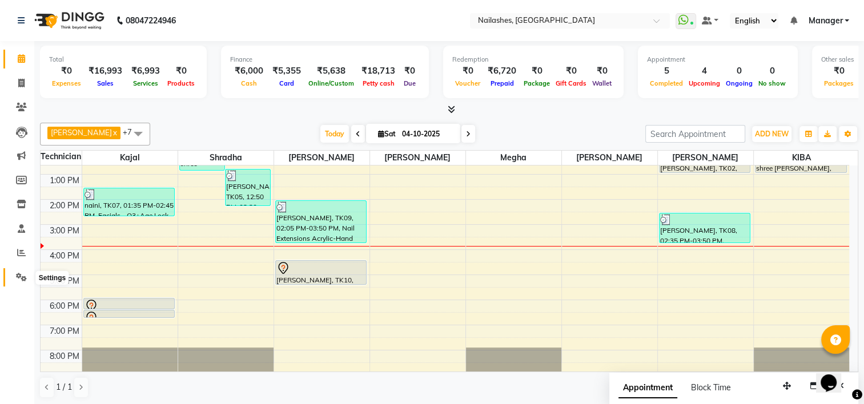
click at [23, 277] on icon at bounding box center [21, 277] width 11 height 9
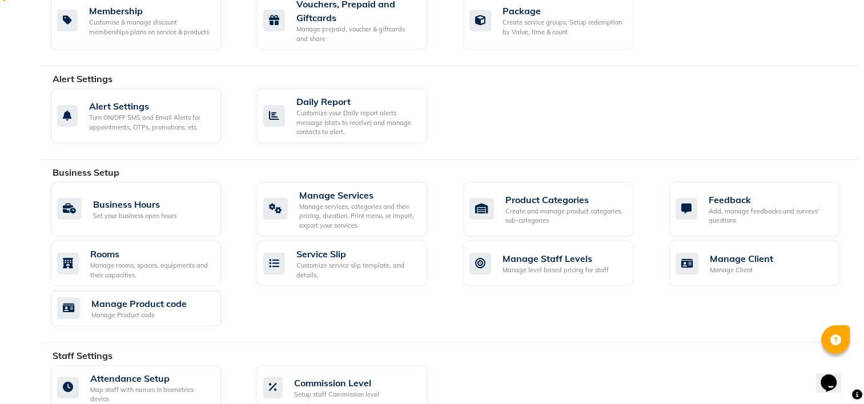
scroll to position [400, 0]
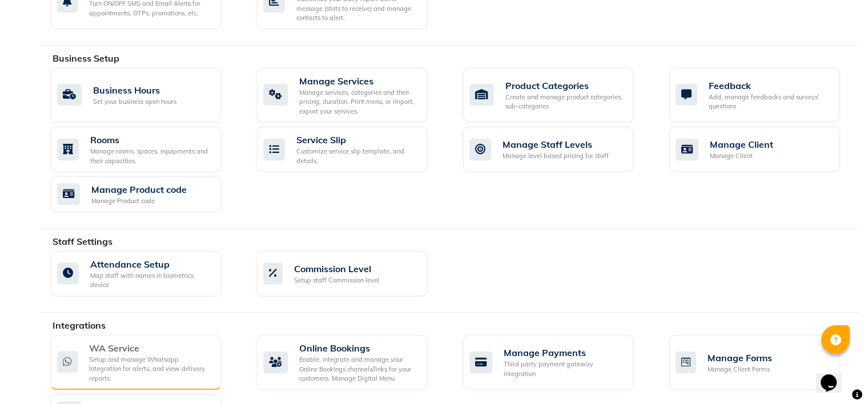
click at [160, 351] on div "WA Service" at bounding box center [150, 348] width 123 height 14
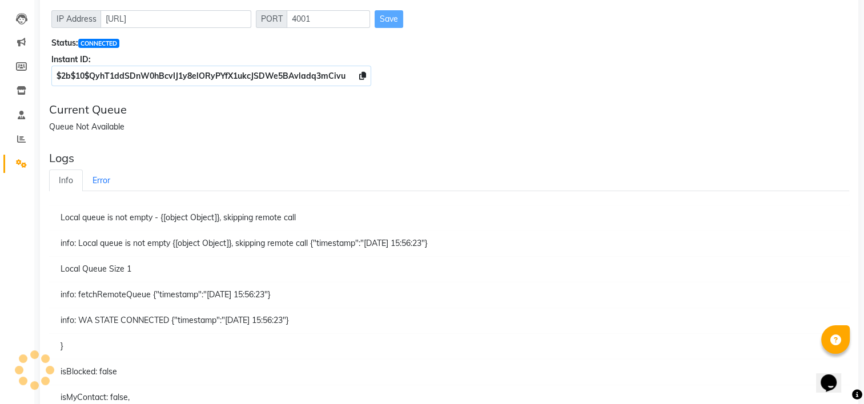
scroll to position [114, 0]
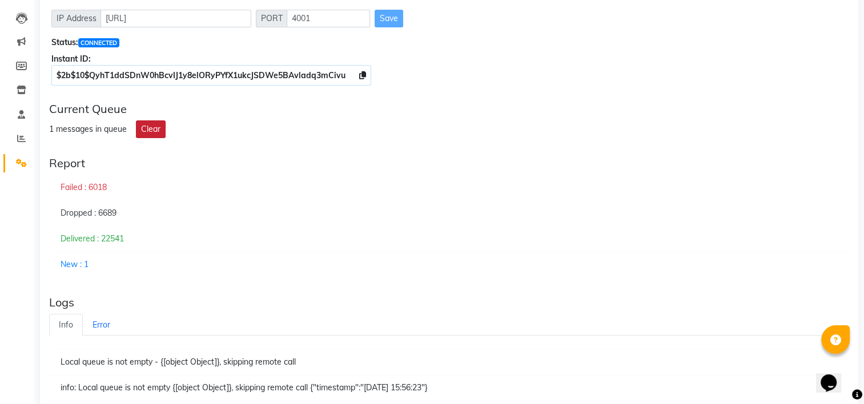
click at [151, 121] on button "Clear" at bounding box center [151, 129] width 30 height 18
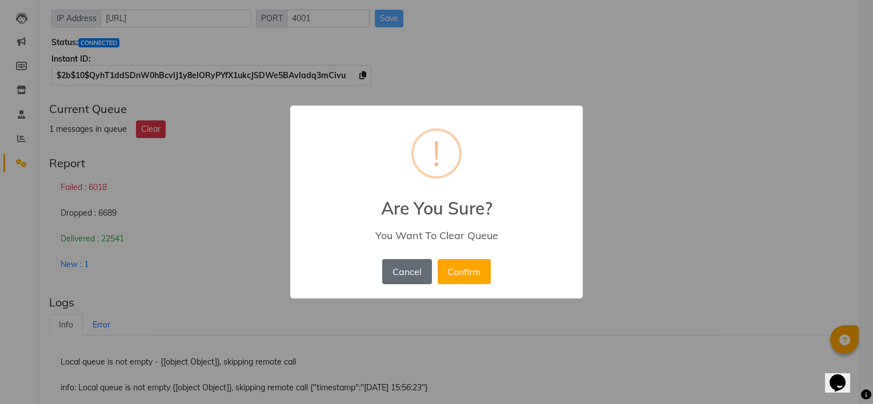
click at [413, 276] on button "Cancel" at bounding box center [406, 271] width 49 height 25
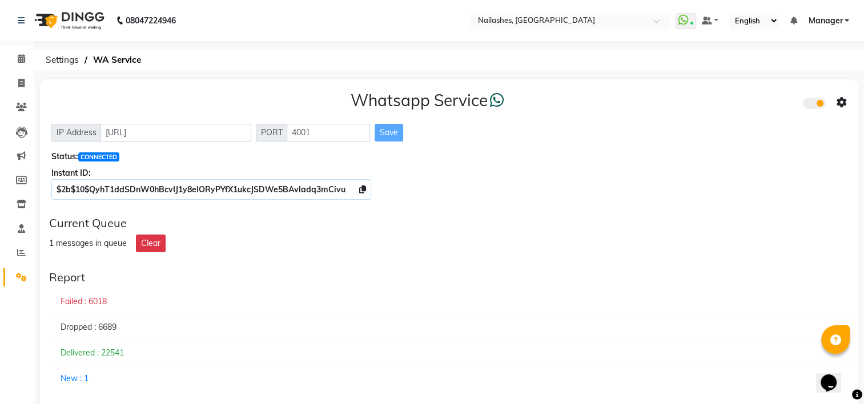
scroll to position [0, 0]
click at [20, 85] on icon at bounding box center [21, 83] width 6 height 9
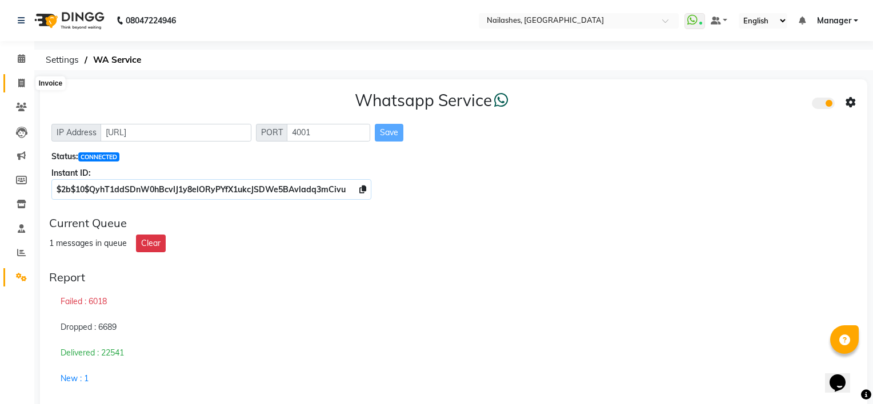
select select "service"
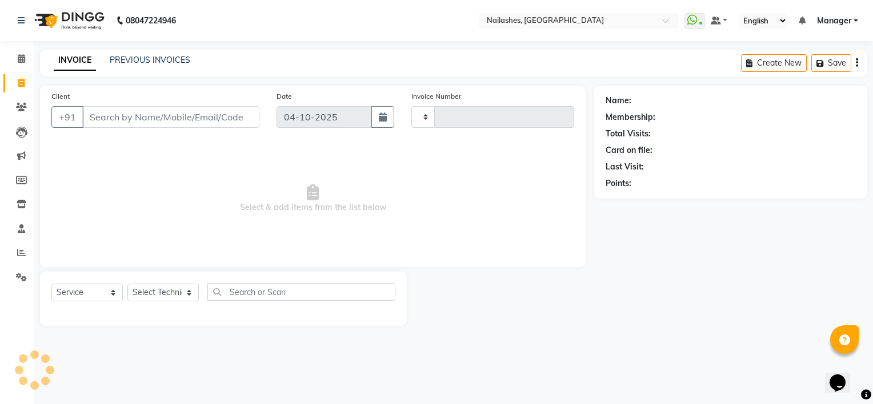
type input "2193"
select select "6579"
click at [135, 59] on link "PREVIOUS INVOICES" at bounding box center [150, 60] width 81 height 10
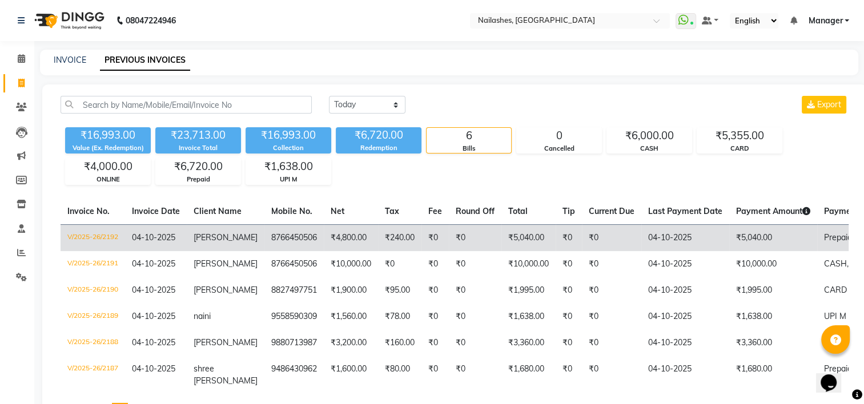
click at [533, 234] on td "₹5,040.00" at bounding box center [528, 237] width 54 height 27
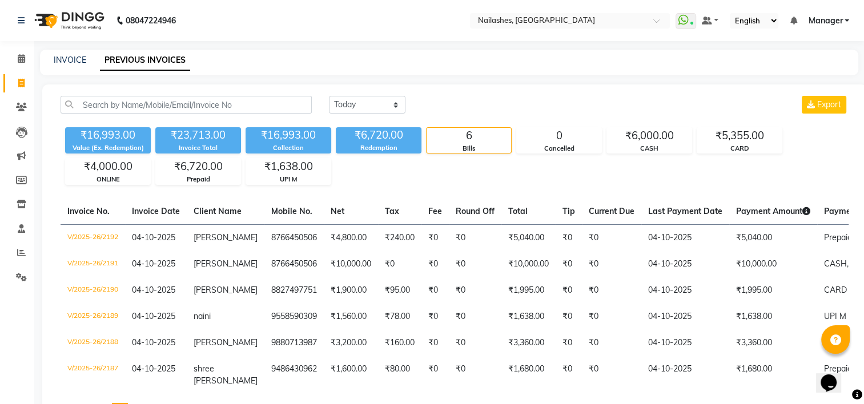
click at [526, 83] on main "INVOICE PREVIOUS INVOICES Today Yesterday Custom Range Export ₹16,993.00 Value …" at bounding box center [449, 253] width 830 height 407
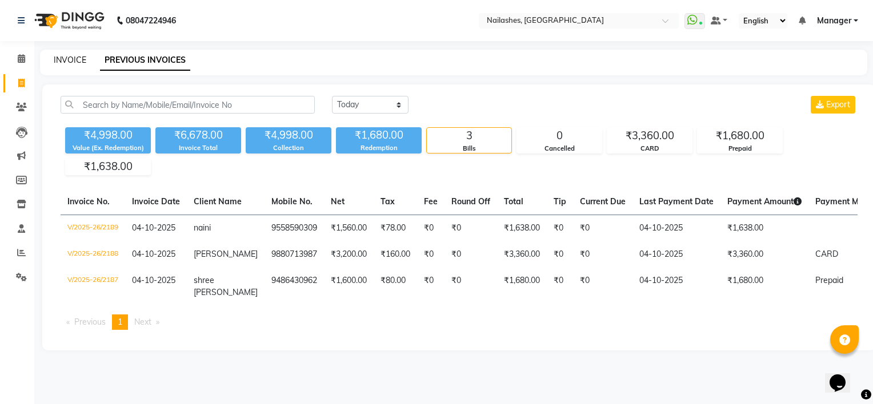
click at [69, 57] on link "INVOICE" at bounding box center [70, 60] width 33 height 10
select select "service"
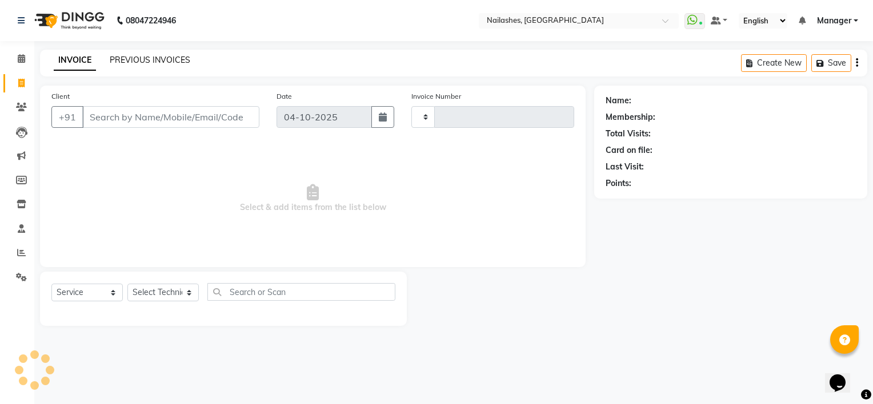
type input "2193"
select select "6579"
click at [137, 62] on link "PREVIOUS INVOICES" at bounding box center [150, 60] width 81 height 10
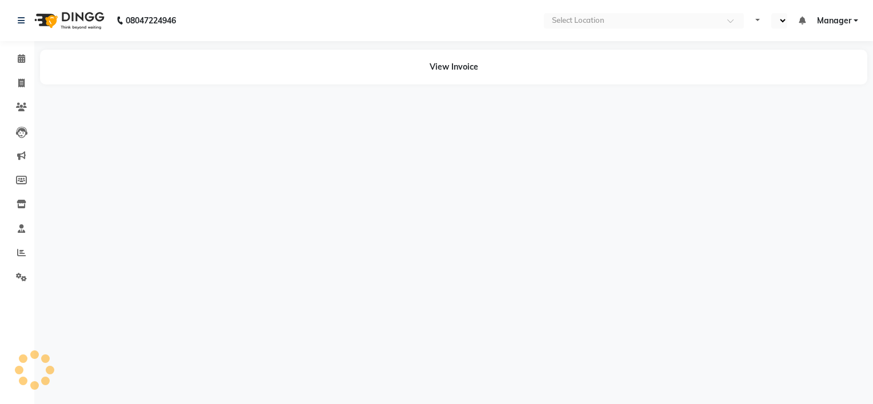
select select "en"
